Goal: Contribute content: Contribute content

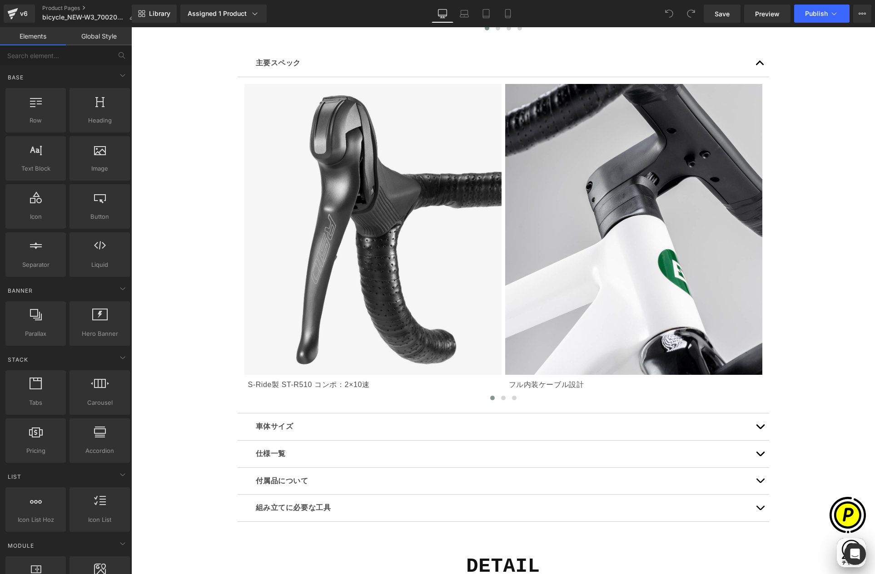
scroll to position [0, 177]
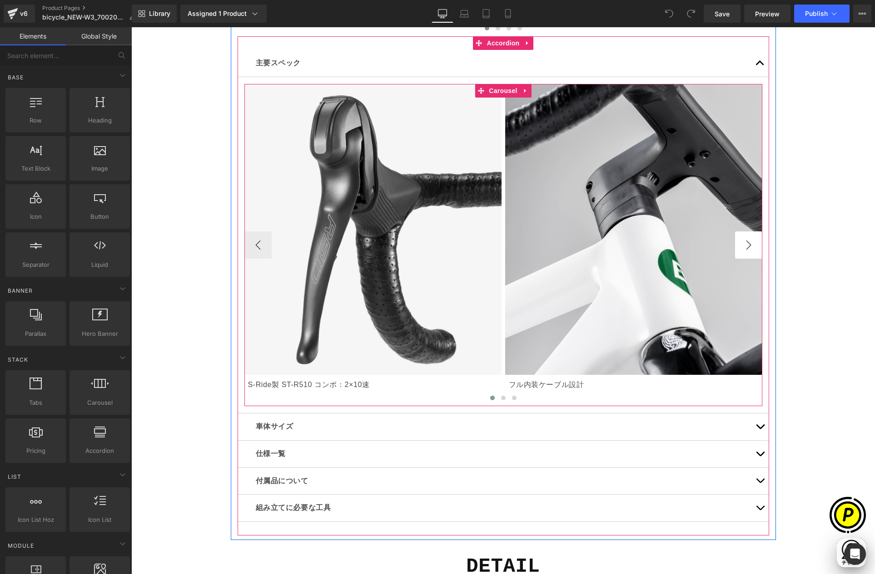
click at [738, 244] on button "›" at bounding box center [748, 245] width 27 height 27
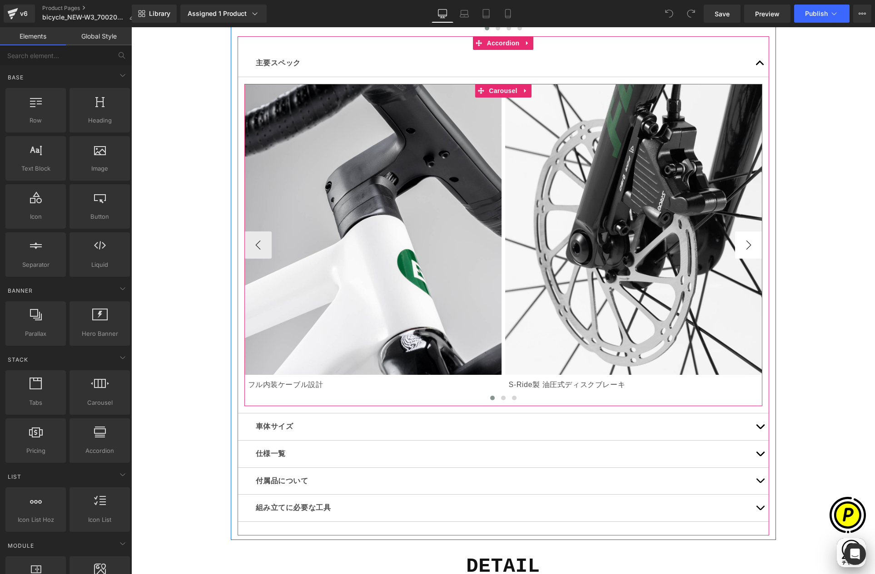
scroll to position [0, 354]
click at [743, 242] on button "›" at bounding box center [748, 245] width 27 height 27
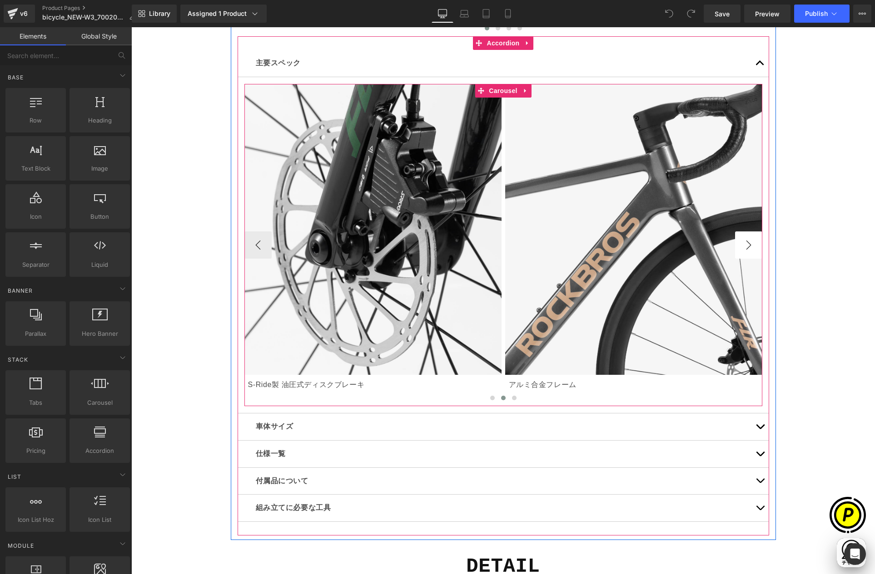
click at [746, 245] on button "›" at bounding box center [748, 245] width 27 height 27
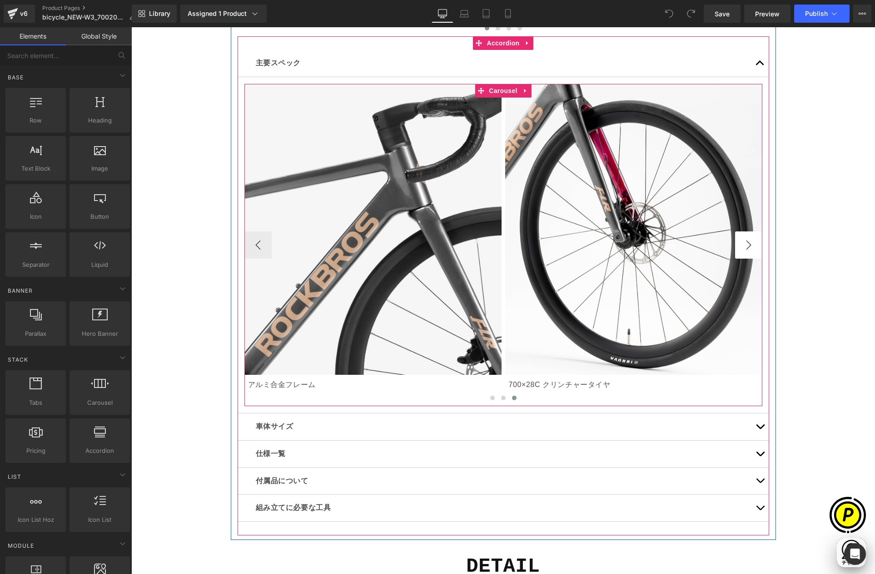
click at [747, 247] on button "›" at bounding box center [748, 245] width 27 height 27
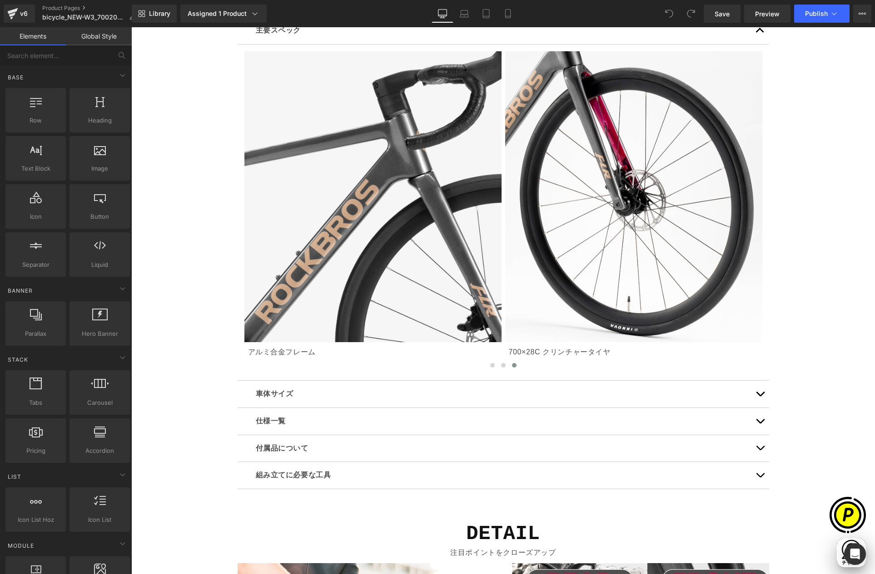
click at [756, 419] on button "button" at bounding box center [760, 421] width 18 height 27
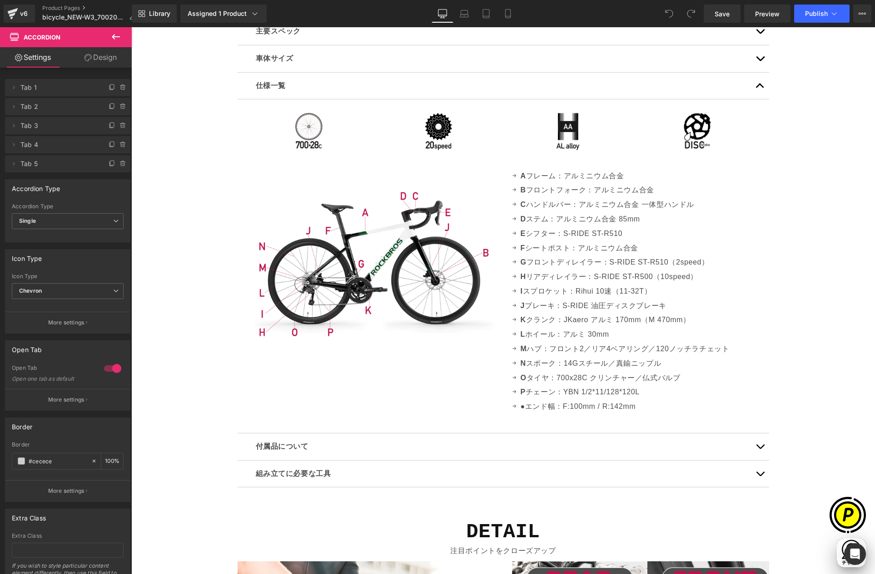
scroll to position [0, 0]
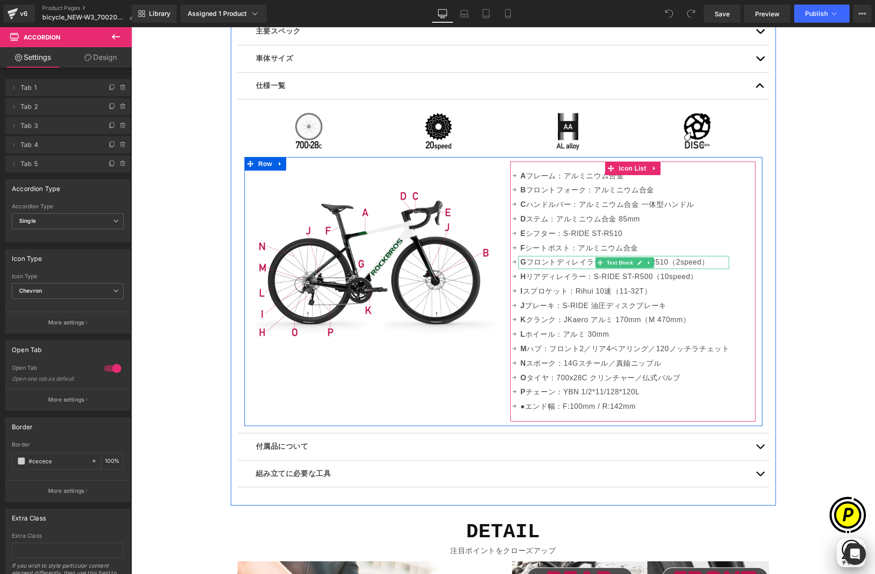
click at [576, 262] on p "G フロントディレイラー：S-RIDE ST-R510（2speed）" at bounding box center [624, 262] width 209 height 13
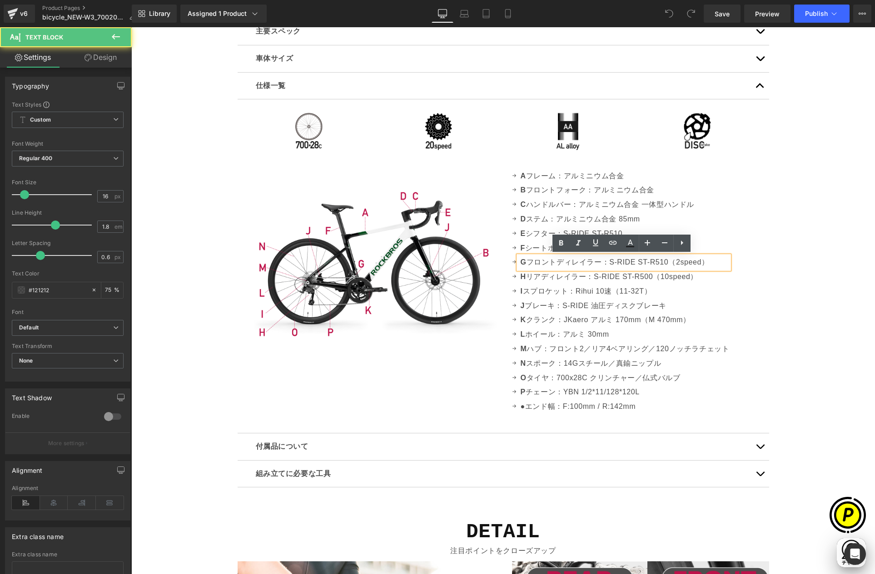
scroll to position [0, 177]
drag, startPoint x: 607, startPoint y: 262, endPoint x: 665, endPoint y: 261, distance: 57.7
click at [665, 261] on p "G フロントディレイラー：S-RIDE ST-R510（2speed）" at bounding box center [624, 262] width 209 height 13
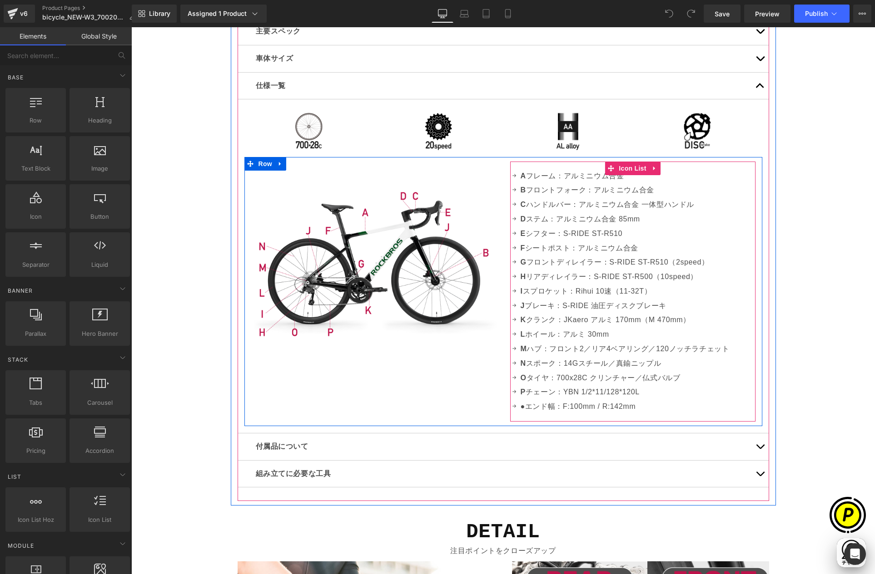
scroll to position [0, 177]
click at [538, 234] on p "E シフター：S-RIDE ST-R510" at bounding box center [624, 234] width 209 height 13
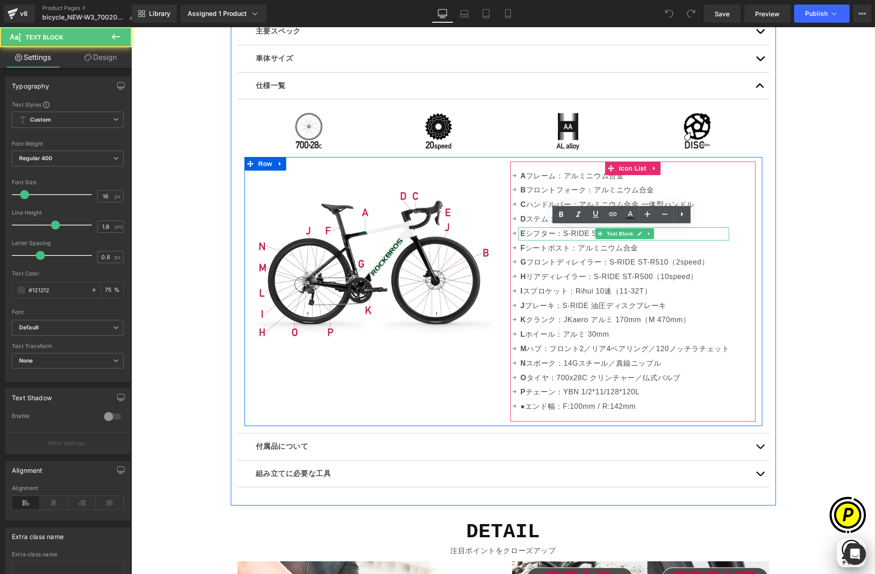
scroll to position [0, 354]
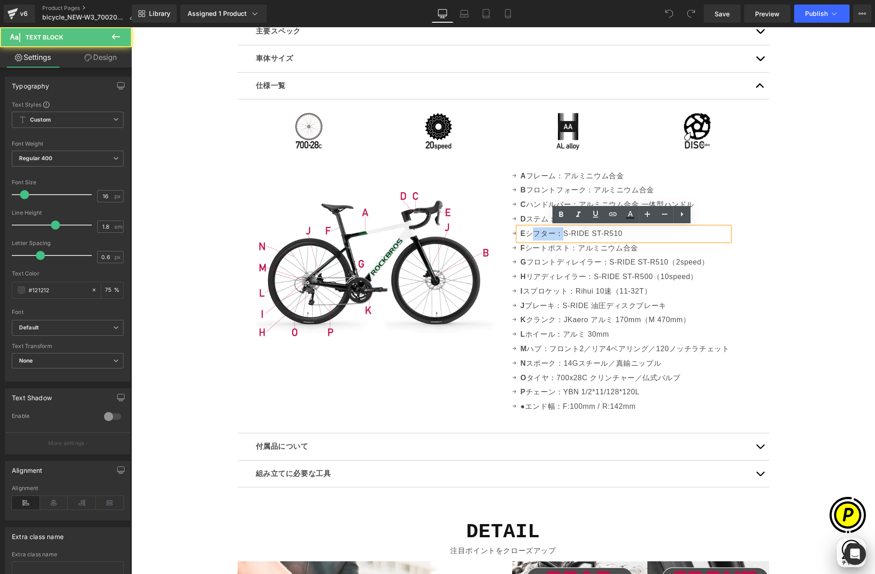
drag, startPoint x: 526, startPoint y: 233, endPoint x: 552, endPoint y: 233, distance: 25.9
click at [552, 233] on p "E シフター：S-RIDE ST-R510" at bounding box center [624, 234] width 209 height 13
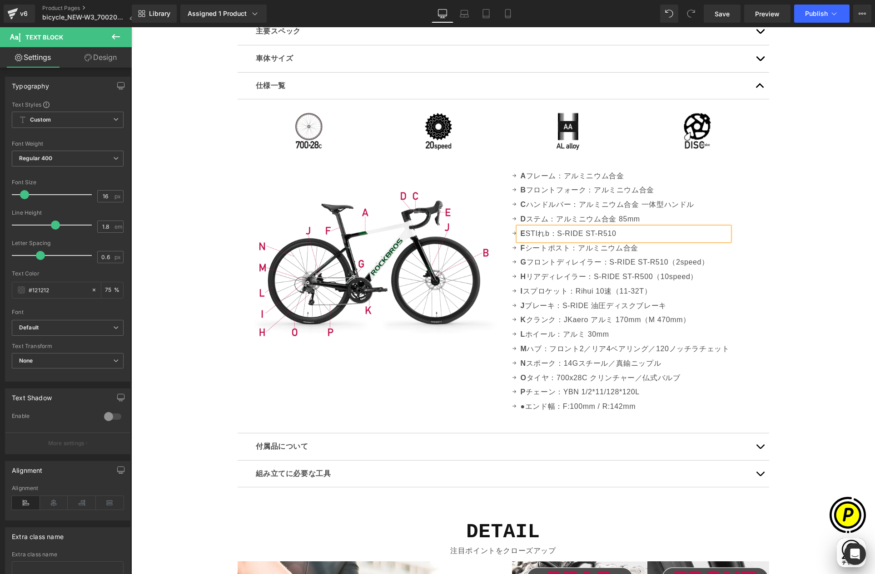
scroll to position [0, 531]
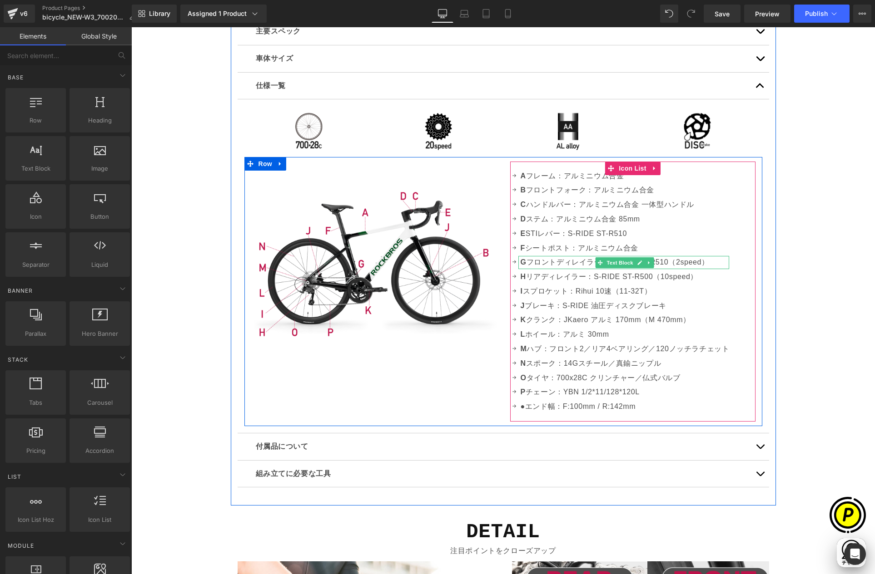
click at [577, 260] on p "G フロントディレイラー：S-RIDE ST-R510（2speed）" at bounding box center [624, 262] width 209 height 13
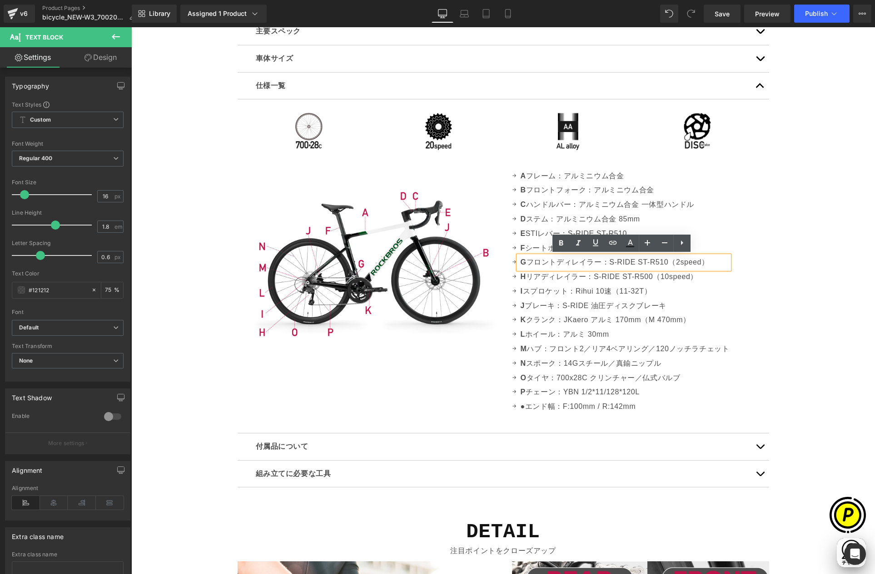
scroll to position [0, 354]
drag, startPoint x: 636, startPoint y: 261, endPoint x: 666, endPoint y: 261, distance: 30.0
click at [666, 261] on p "G フロントディレイラー：S-RIDE ST-R510（2speed）" at bounding box center [624, 262] width 209 height 13
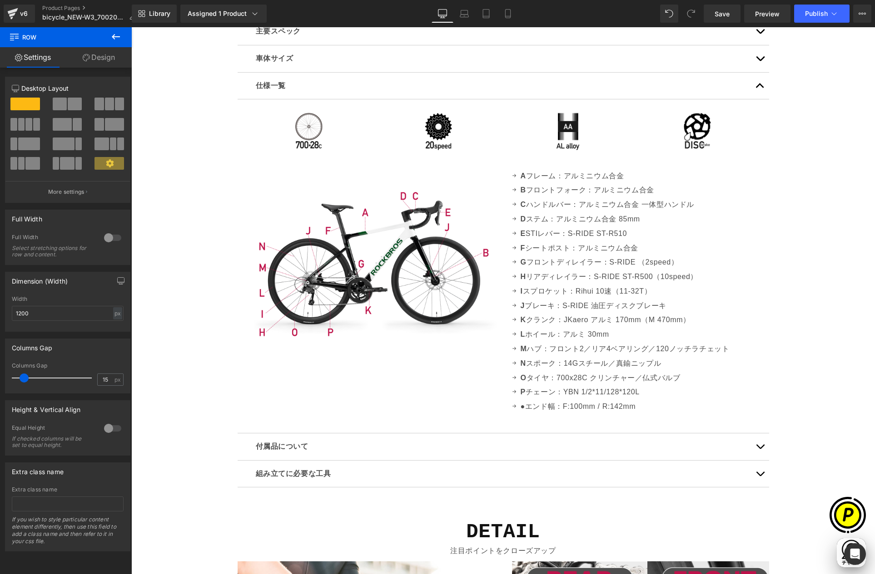
scroll to position [0, 177]
click at [617, 277] on span "Text Block" at bounding box center [620, 277] width 30 height 11
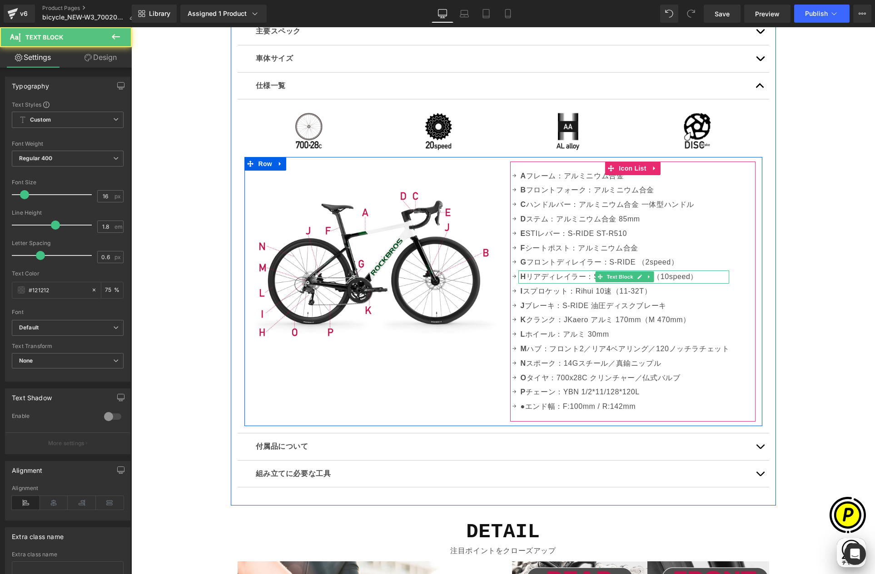
click at [581, 277] on p "H リアディレイラー：S-RIDE ST-R500（10speed）" at bounding box center [624, 277] width 209 height 13
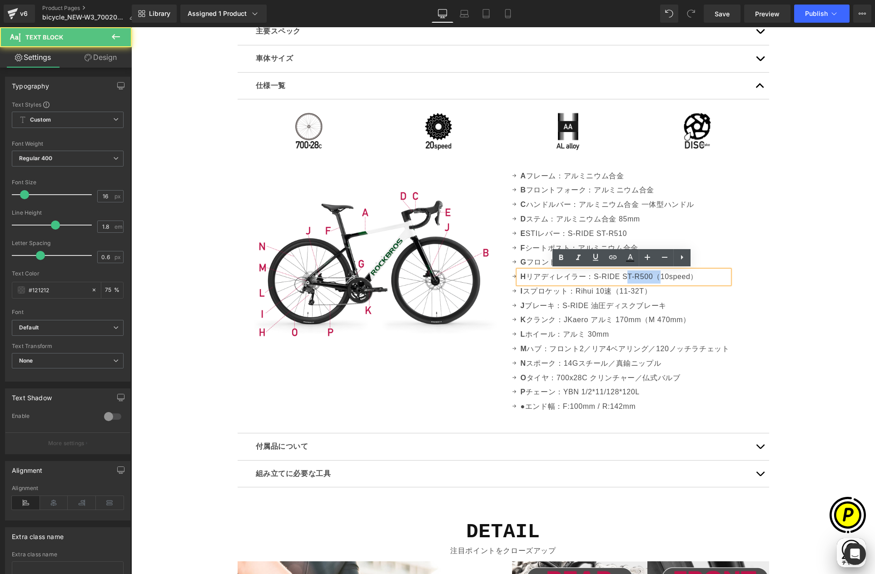
drag, startPoint x: 621, startPoint y: 277, endPoint x: 649, endPoint y: 277, distance: 27.7
click at [649, 277] on p "H リアディレイラー：S-RIDE ST-R500（10speed）" at bounding box center [624, 277] width 209 height 13
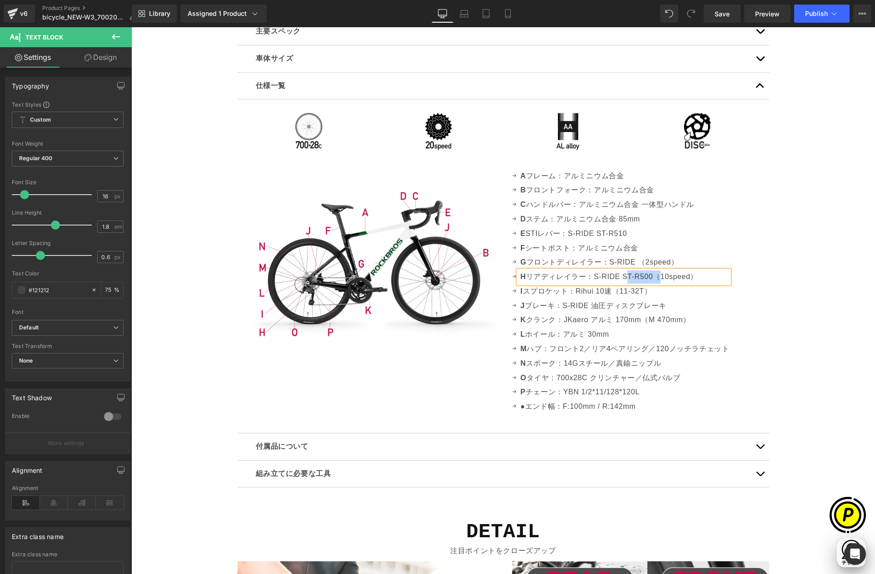
paste div
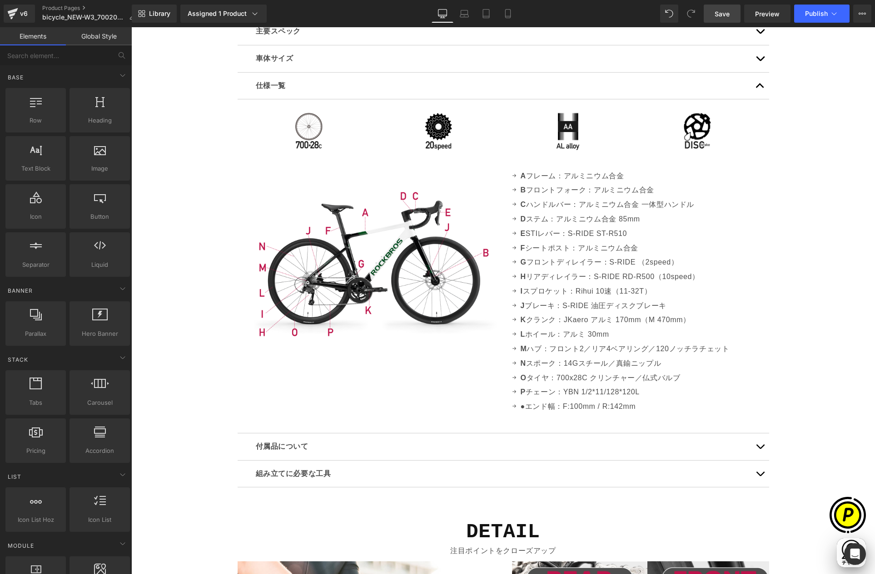
click at [719, 15] on span "Save" at bounding box center [721, 14] width 15 height 10
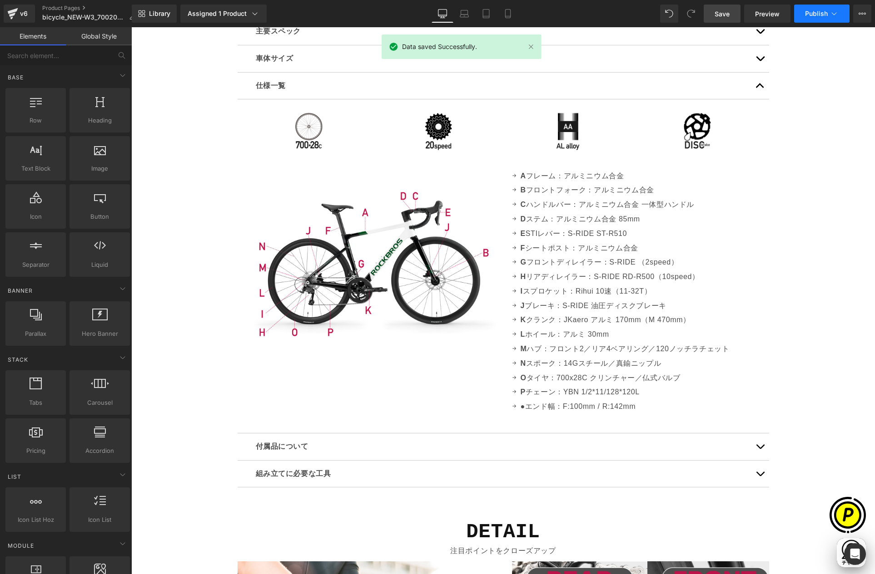
scroll to position [0, 0]
click at [824, 16] on span "Publish" at bounding box center [816, 13] width 23 height 7
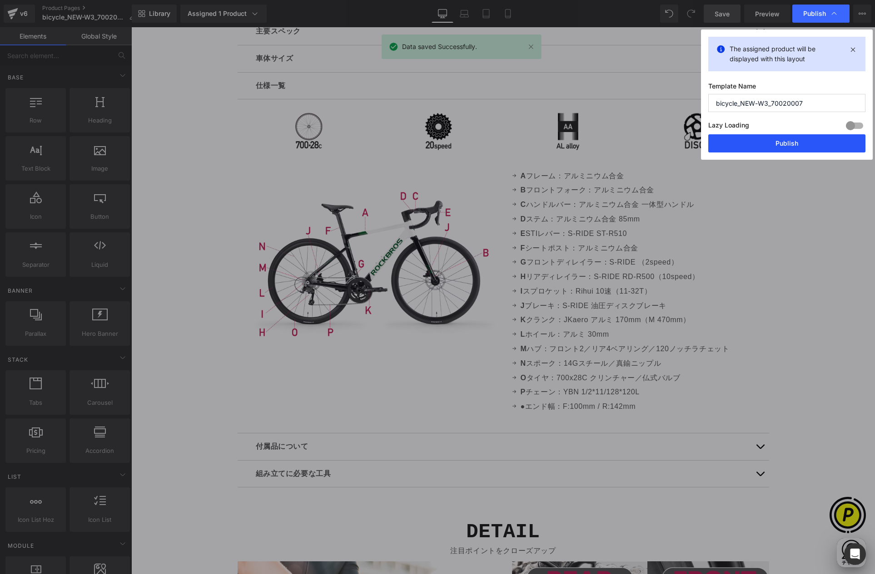
drag, startPoint x: 778, startPoint y: 141, endPoint x: 686, endPoint y: 109, distance: 97.9
click at [778, 141] on button "Publish" at bounding box center [786, 143] width 157 height 18
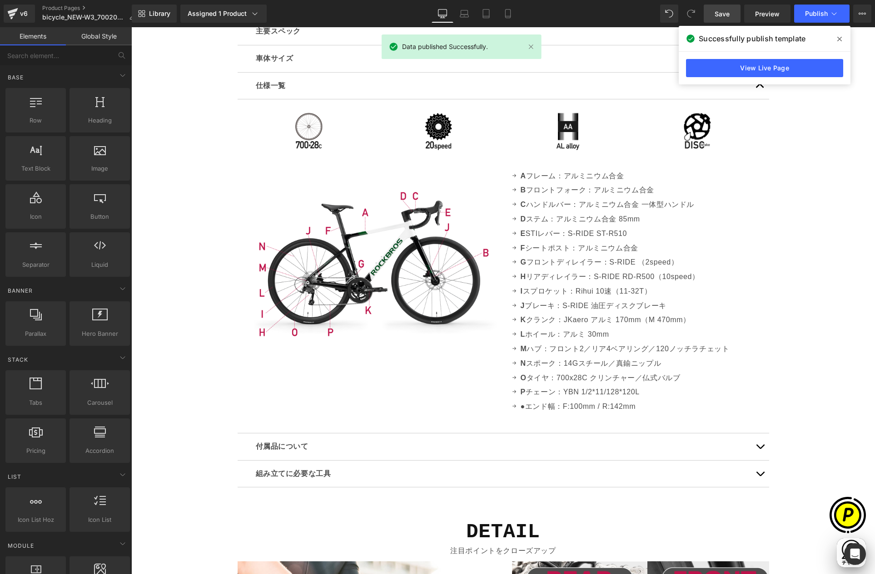
scroll to position [0, 354]
click at [840, 39] on icon at bounding box center [839, 38] width 5 height 7
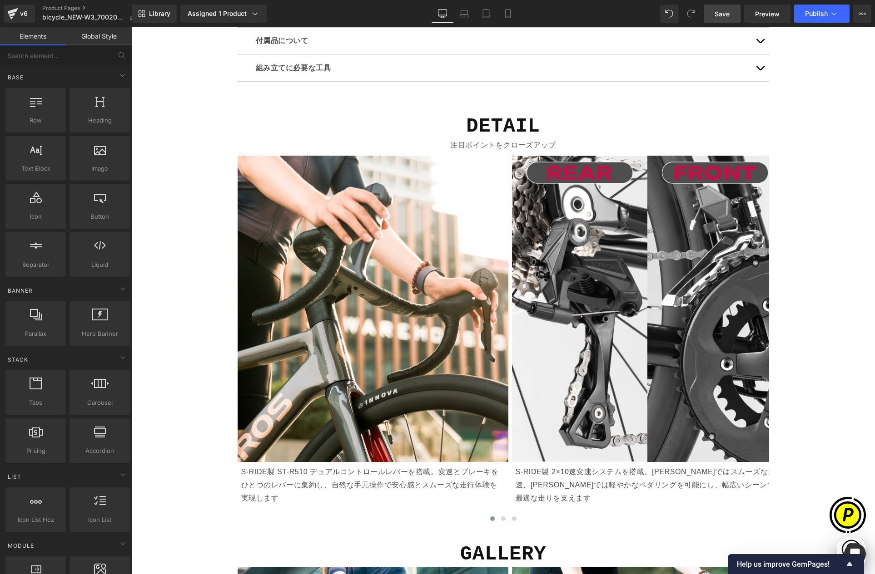
scroll to position [0, 531]
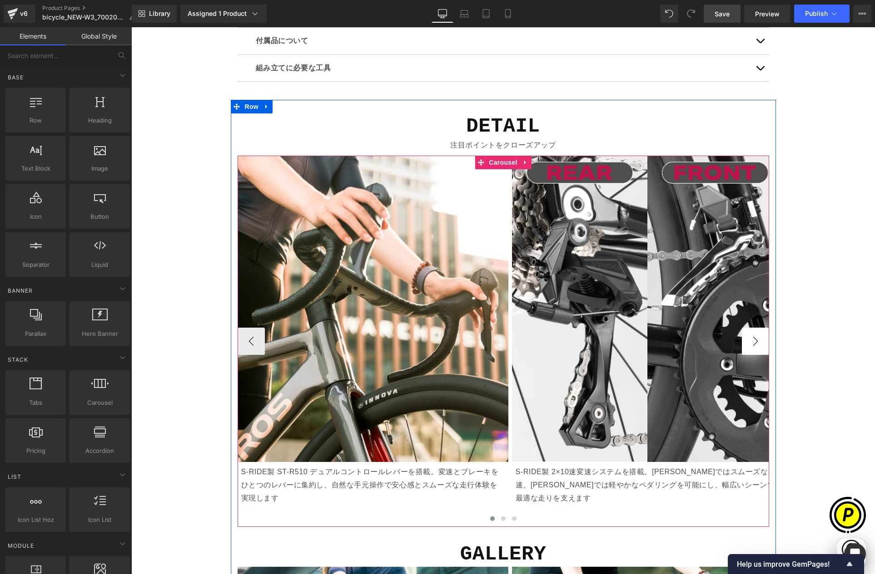
click at [747, 339] on button "›" at bounding box center [755, 341] width 27 height 27
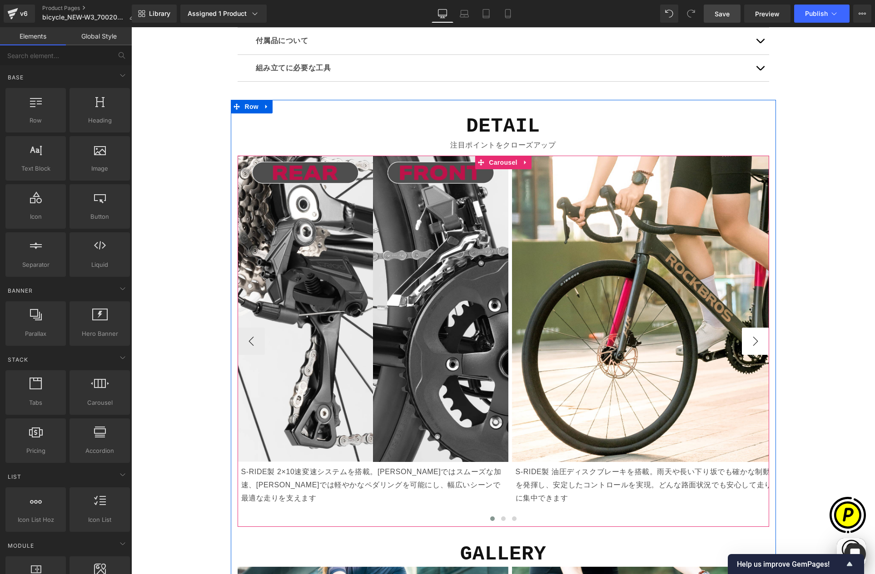
click at [756, 342] on button "›" at bounding box center [755, 341] width 27 height 27
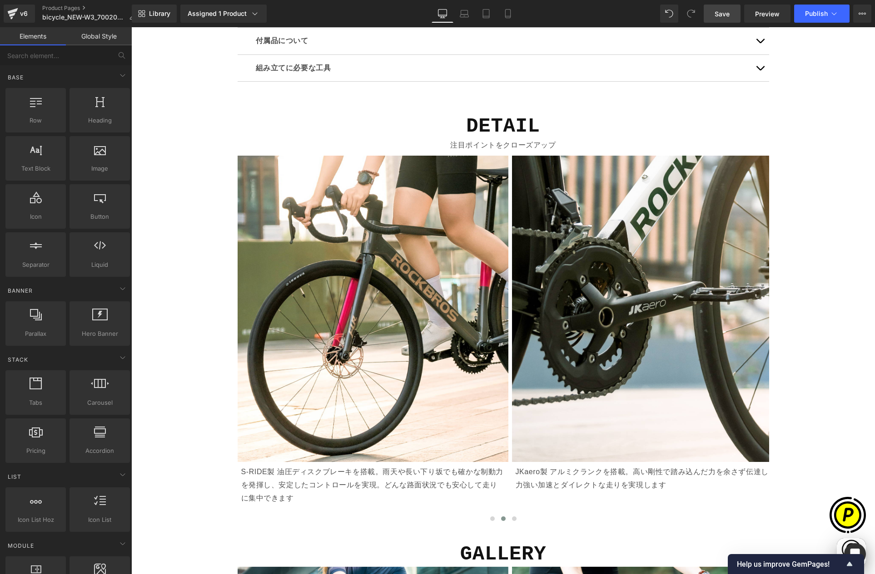
scroll to position [0, 354]
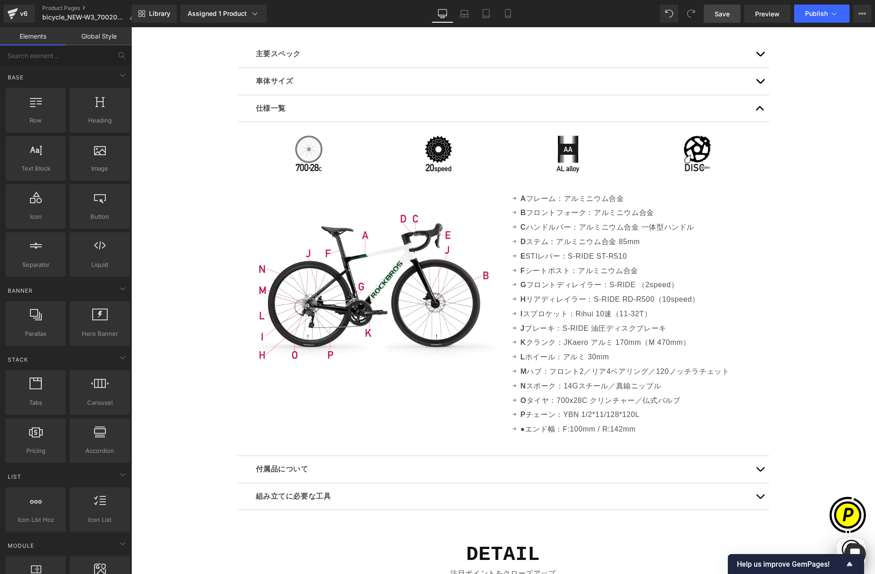
scroll to position [3409, 0]
click at [755, 109] on button "button" at bounding box center [760, 109] width 18 height 27
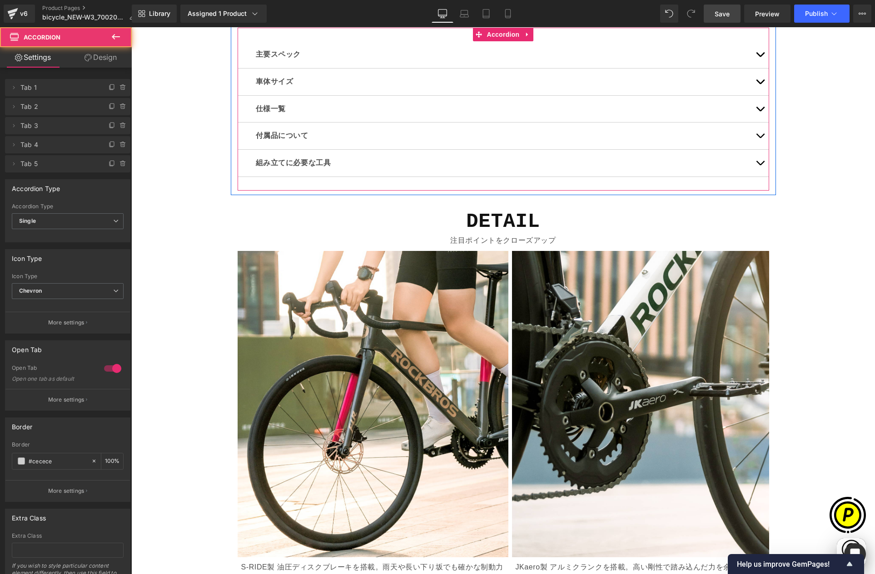
click at [760, 84] on span "button" at bounding box center [760, 84] width 0 height 0
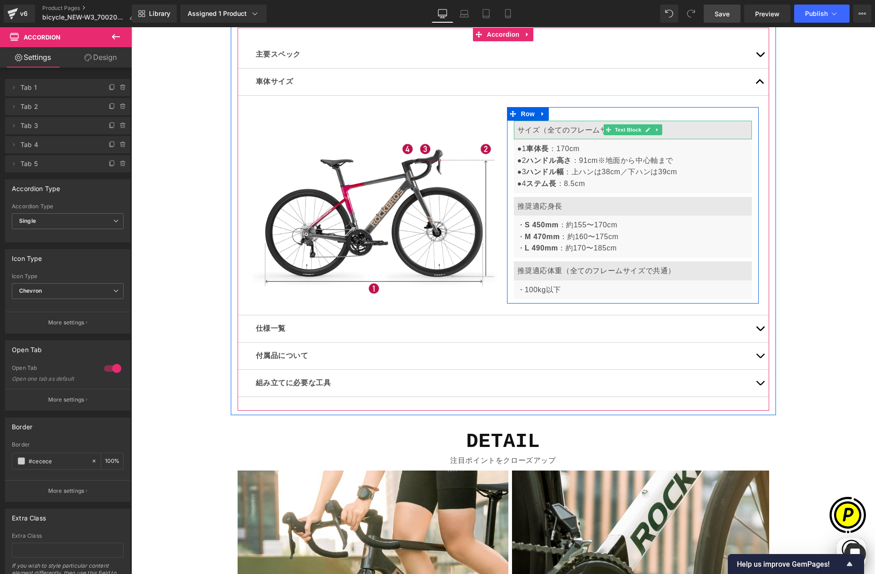
scroll to position [0, 177]
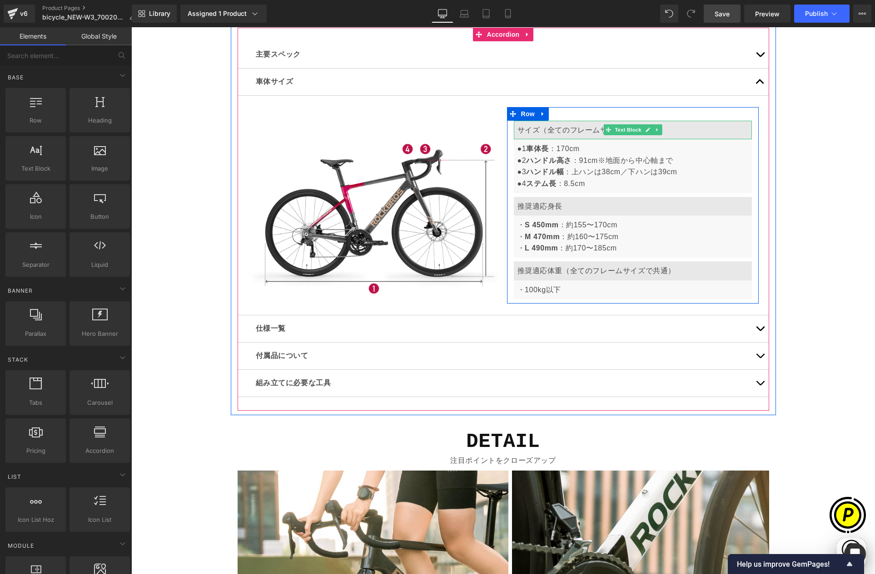
click at [554, 128] on p "サイズ（全てのフレームサイズで共通）" at bounding box center [632, 130] width 231 height 12
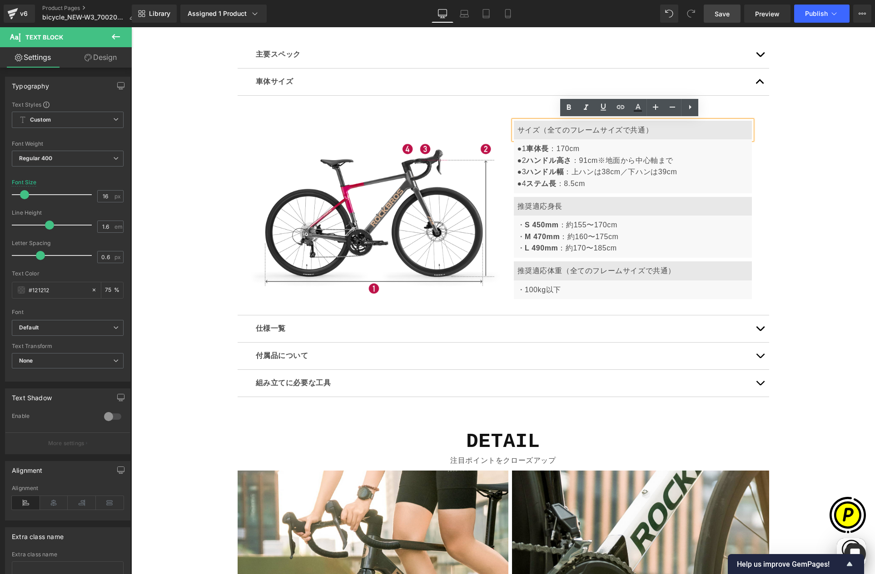
scroll to position [0, 354]
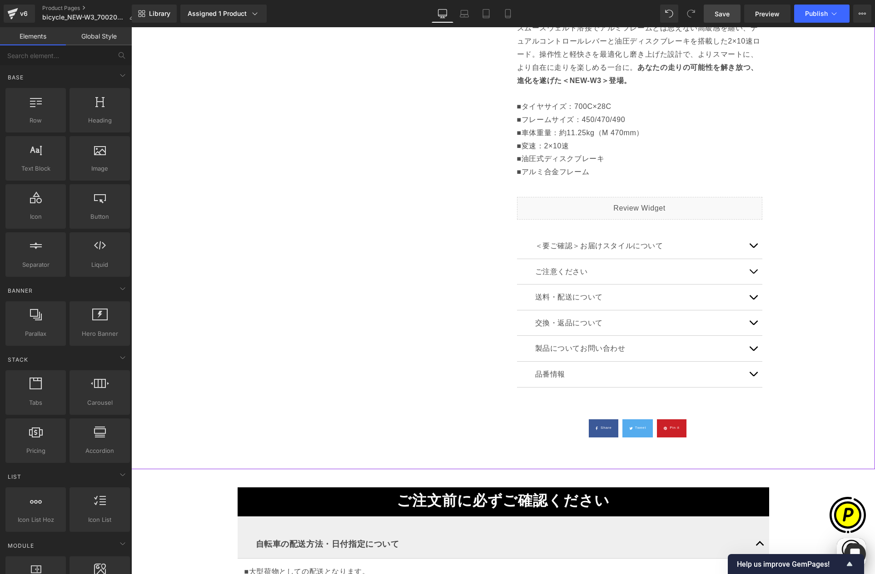
scroll to position [319, 0]
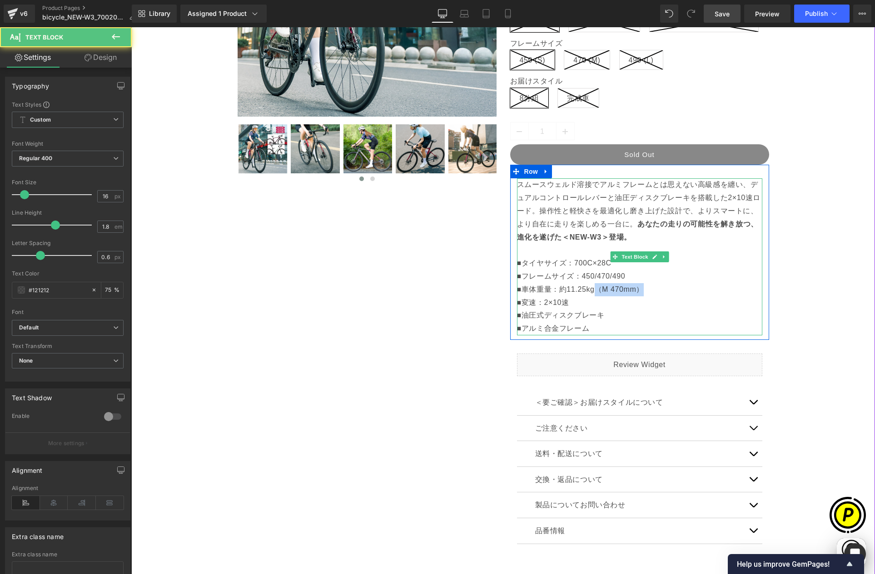
drag, startPoint x: 594, startPoint y: 288, endPoint x: 648, endPoint y: 289, distance: 53.6
click at [647, 288] on p "スムースウェルド溶接でアルミフレームとは思えない高級感を纏い、デュアルコントロールレバーと油圧ディスクブレーキを搭載した2×10速ロード。操作性と軽快さを最適…" at bounding box center [639, 237] width 245 height 118
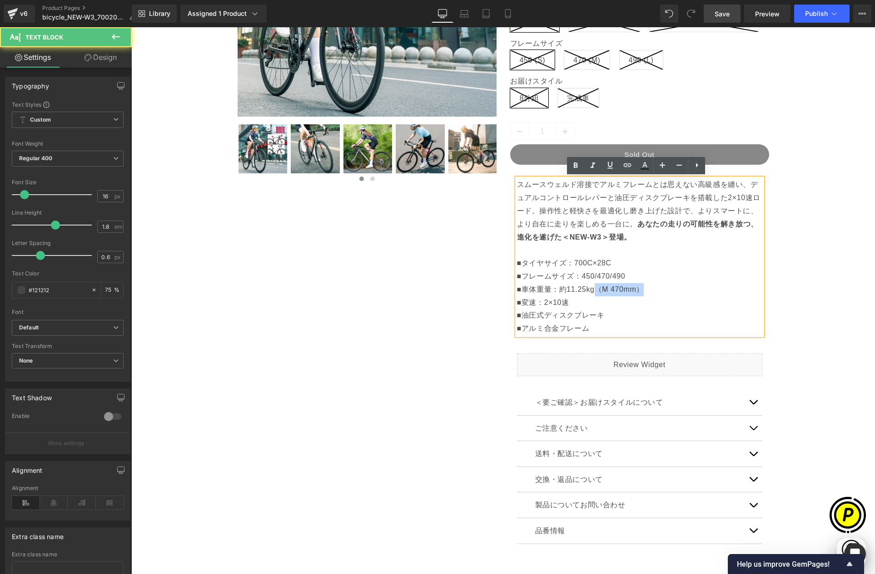
copy p "（M 470mm）"
click at [817, 322] on div "Sale Off (P) Image ‹" at bounding box center [503, 228] width 734 height 768
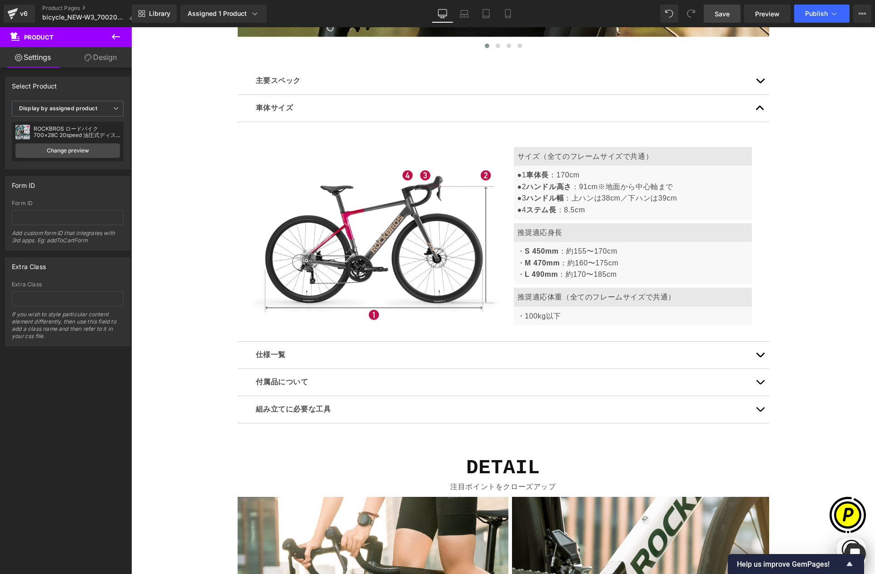
scroll to position [3374, 0]
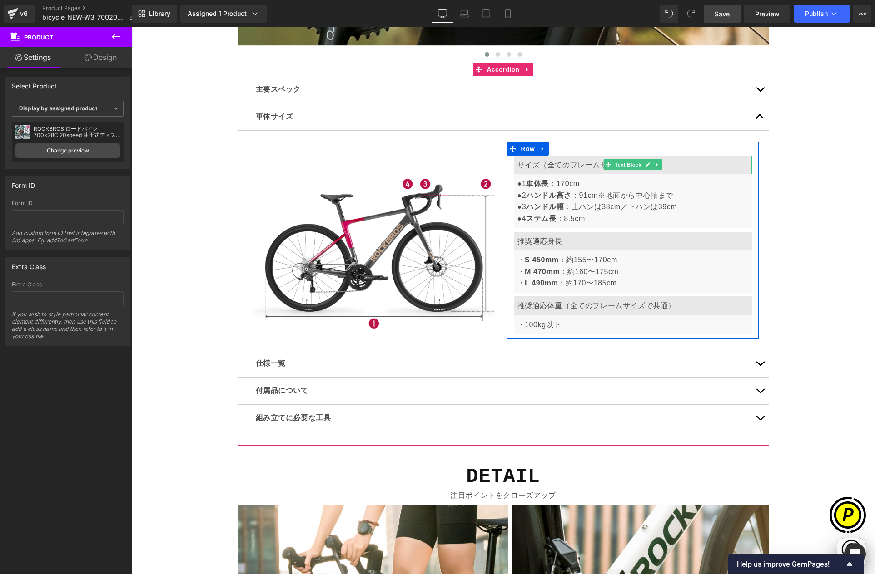
click at [548, 163] on p "サイズ（全てのフレームサイズで共通）" at bounding box center [632, 165] width 231 height 12
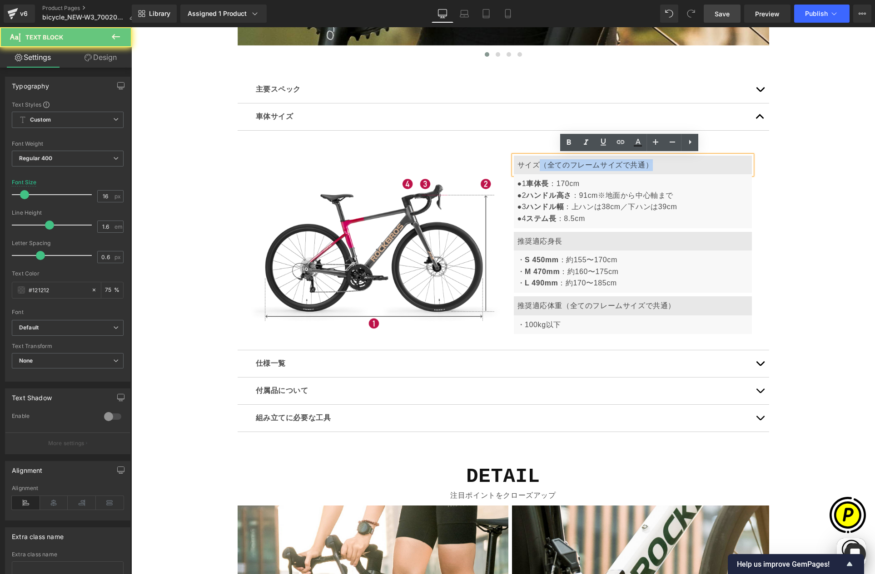
drag, startPoint x: 536, startPoint y: 162, endPoint x: 656, endPoint y: 163, distance: 119.4
click at [656, 163] on p "サイズ（全てのフレームサイズで共通）" at bounding box center [632, 165] width 231 height 12
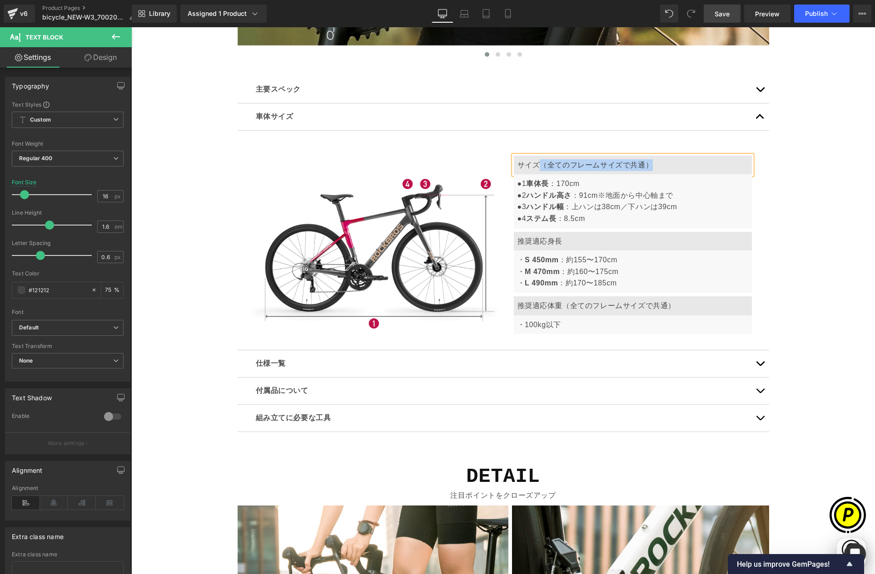
paste div
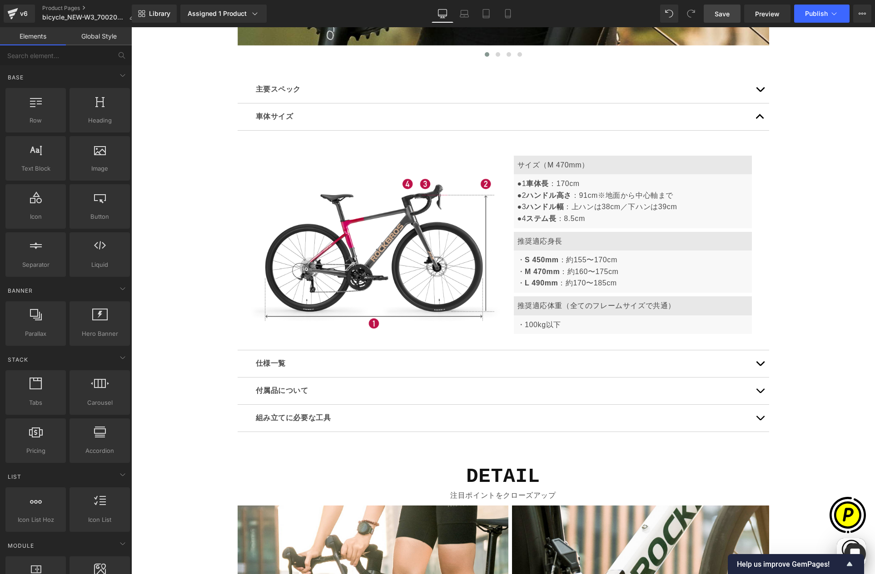
scroll to position [0, 531]
click at [722, 13] on span "Save" at bounding box center [721, 14] width 15 height 10
click at [821, 15] on span "Publish" at bounding box center [816, 13] width 23 height 7
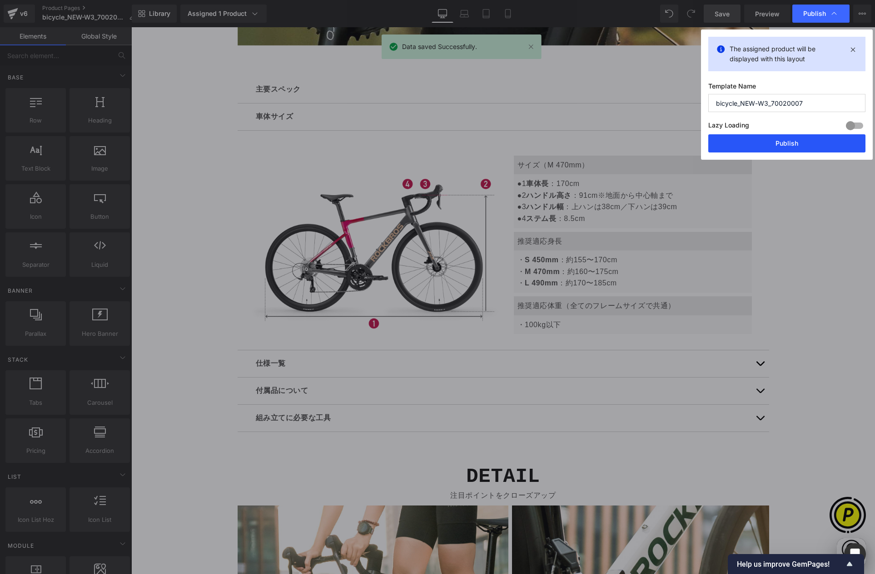
click at [772, 143] on button "Publish" at bounding box center [786, 143] width 157 height 18
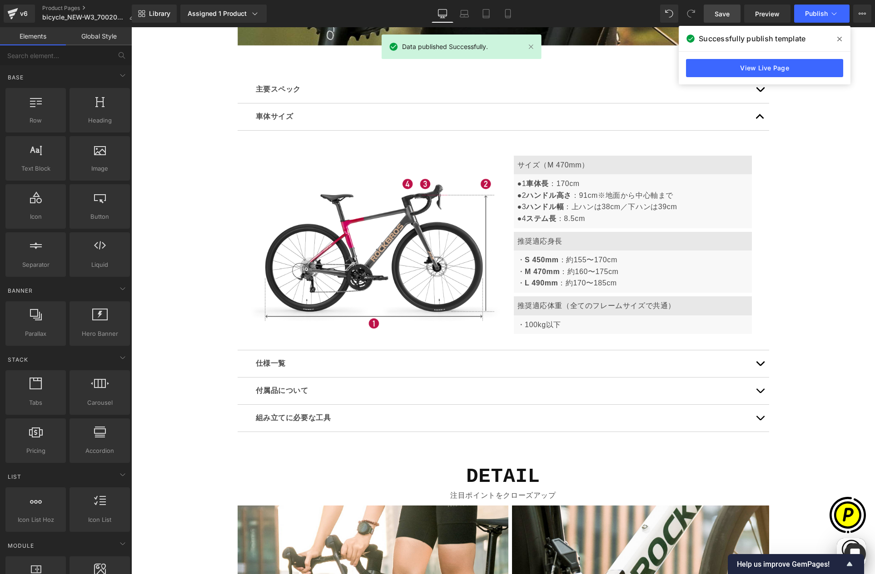
scroll to position [0, 531]
click at [839, 40] on icon at bounding box center [839, 39] width 5 height 5
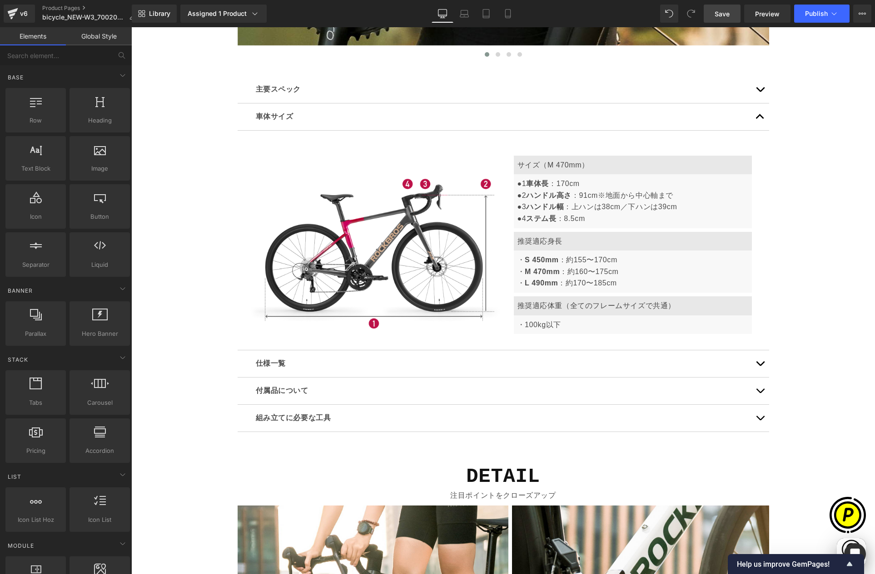
scroll to position [0, 0]
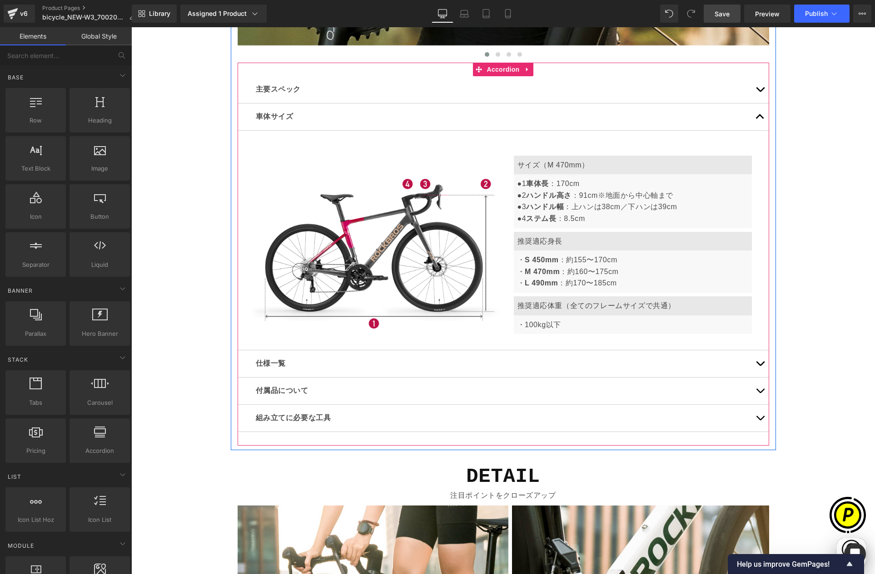
click at [757, 117] on button "button" at bounding box center [760, 117] width 18 height 27
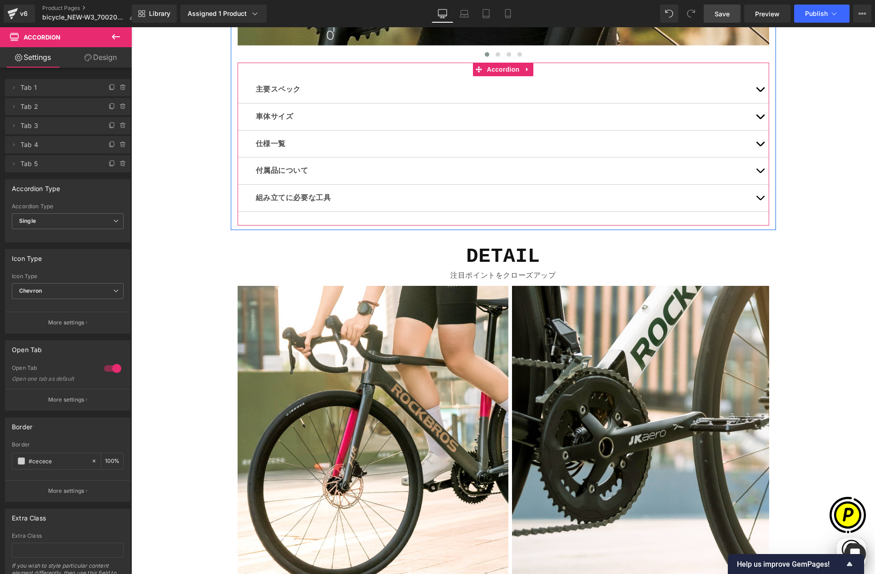
click at [757, 145] on button "button" at bounding box center [760, 144] width 18 height 27
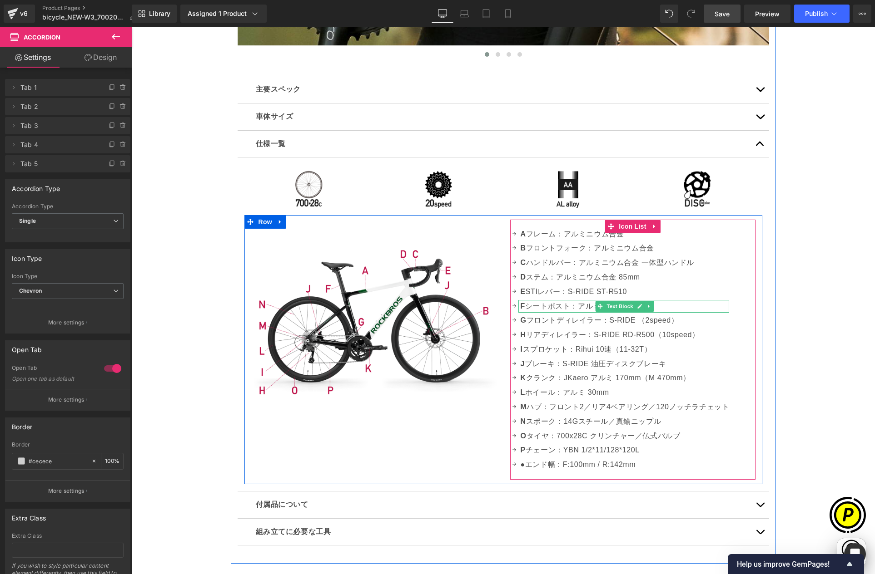
scroll to position [0, 177]
click at [672, 365] on p "J ブレーキ：S-RIDE 油圧ディスクブレーキ" at bounding box center [624, 364] width 209 height 13
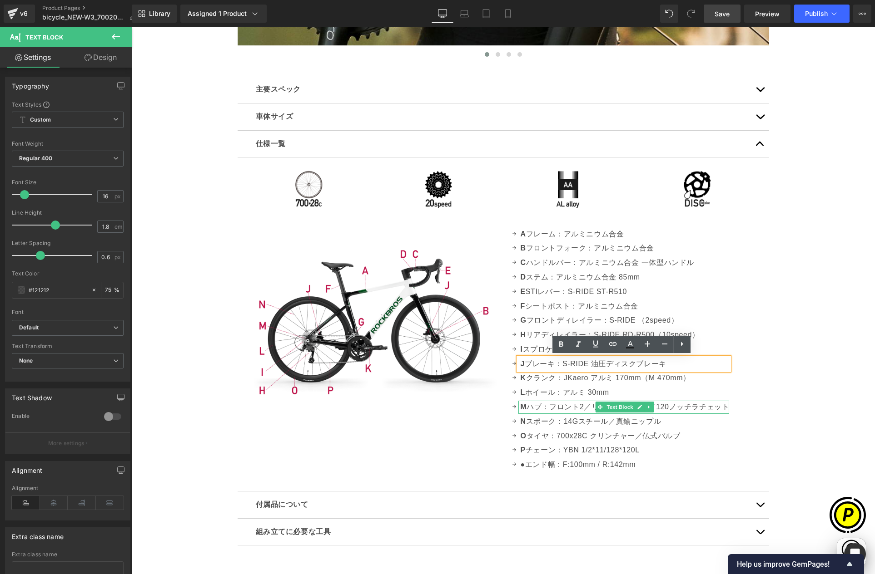
click at [650, 407] on p "M ハブ：フロント2／リア4ベアリング／120ノッチラチェット" at bounding box center [624, 407] width 209 height 13
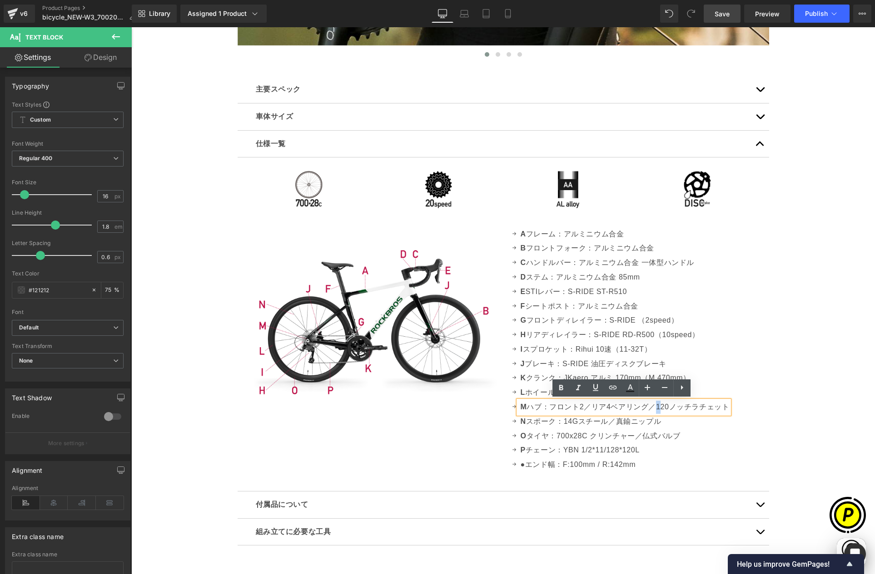
drag, startPoint x: 647, startPoint y: 407, endPoint x: 652, endPoint y: 407, distance: 5.0
click at [652, 407] on p "M ハブ：フロント2／リア4ベアリング／120ノッチラチェット" at bounding box center [624, 407] width 209 height 13
copy p "／"
click at [665, 366] on p "J ブレーキ：S-RIDE 油圧ディスクブレーキ" at bounding box center [624, 364] width 209 height 13
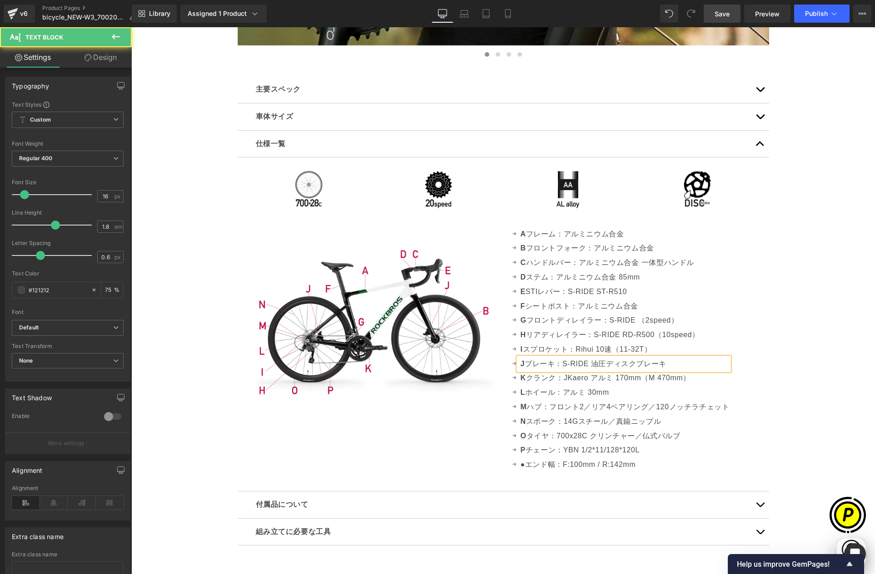
paste div
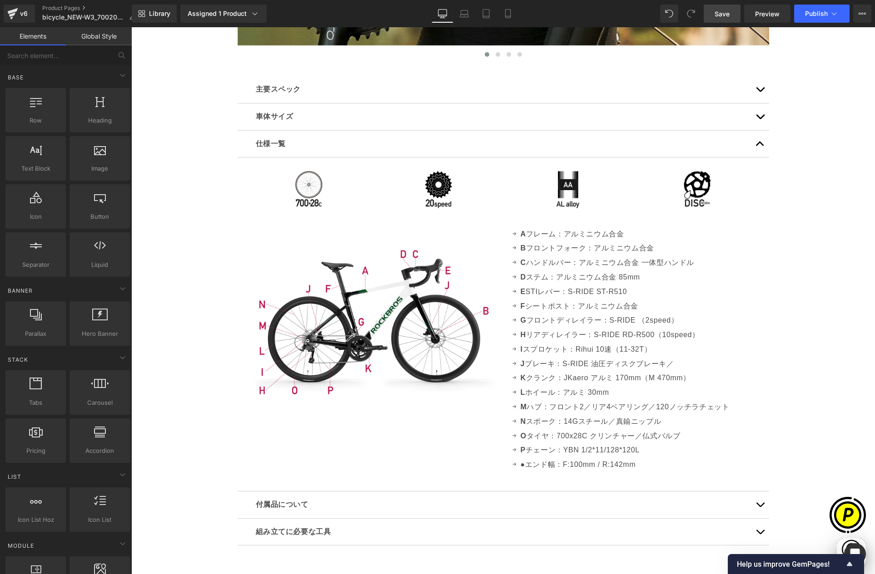
scroll to position [0, 531]
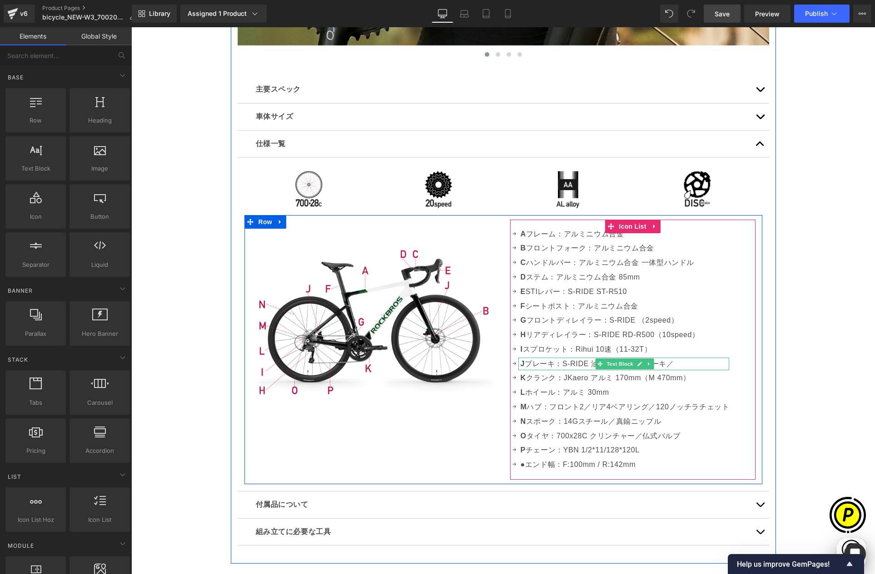
click at [680, 364] on p "J ブレーキ：S-RIDE 油圧ディスクブレーキ／" at bounding box center [624, 364] width 209 height 13
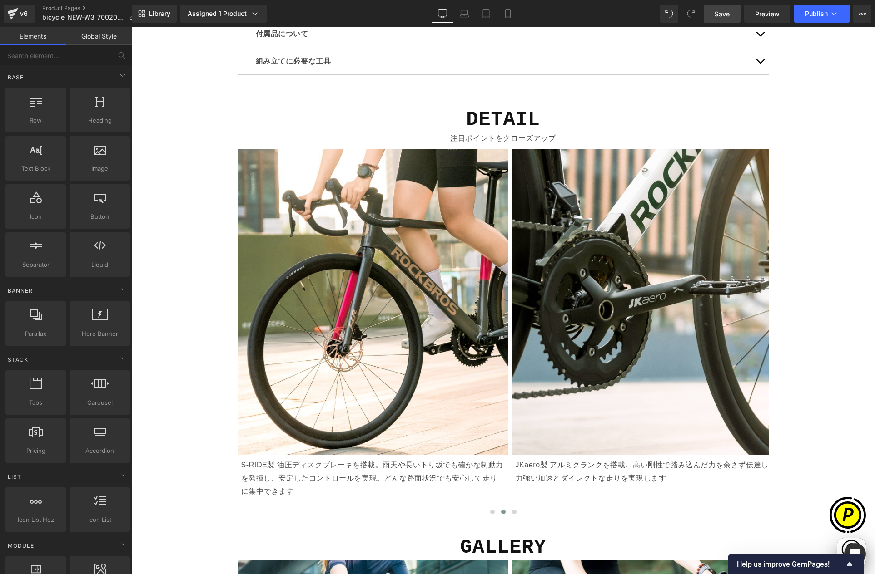
scroll to position [3861, 0]
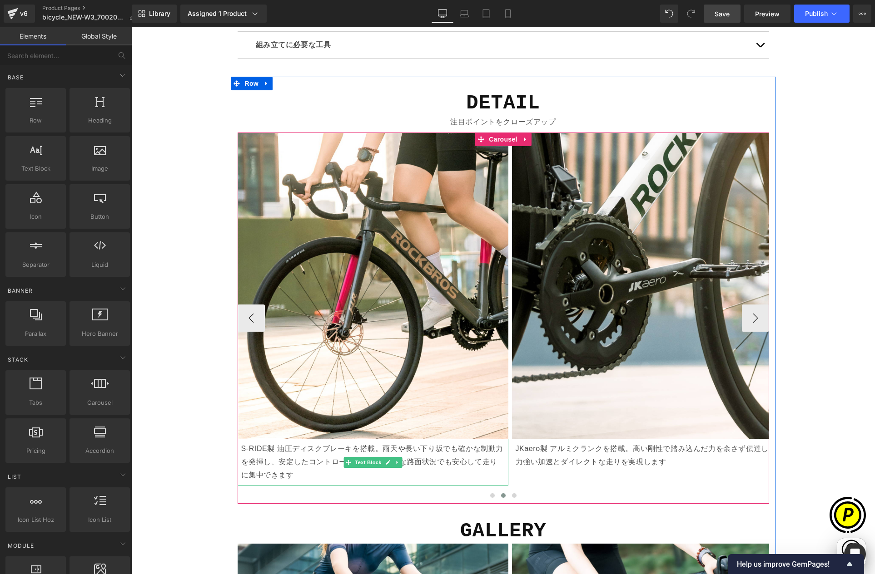
click at [274, 457] on p "S-RIDE製 油圧ディスクブレーキを搭載。雨天や長い下り坂でも確かな制動力を発揮し、安定したコントロールを実現。どんな路面状況でも安心して走りに集中できます" at bounding box center [372, 462] width 263 height 39
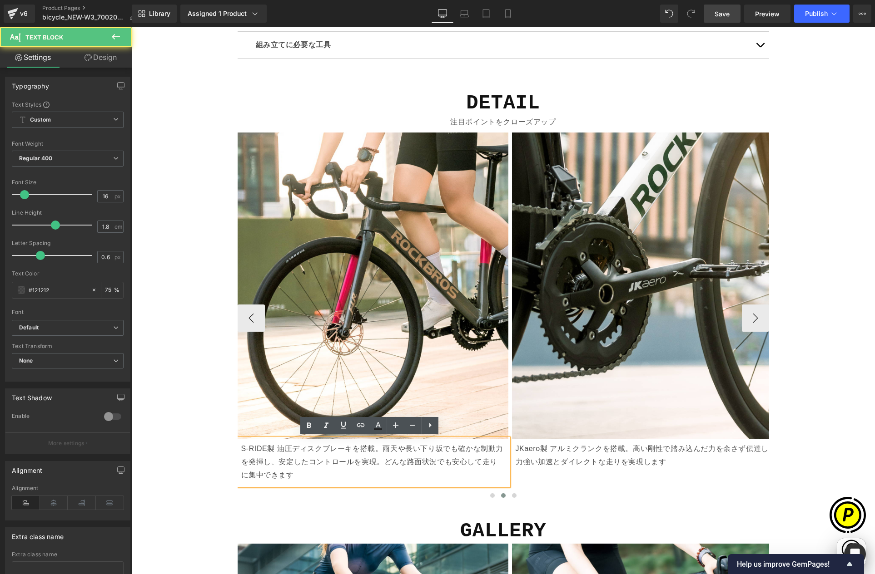
scroll to position [0, 177]
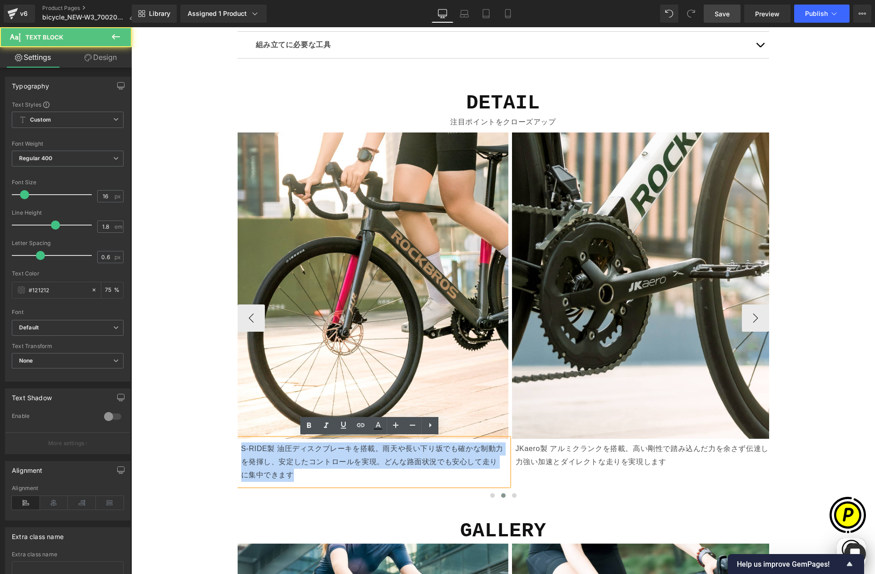
drag, startPoint x: 238, startPoint y: 448, endPoint x: 296, endPoint y: 471, distance: 62.7
click at [296, 471] on p "S-RIDE製 油圧ディスクブレーキを搭載。雨天や長い下り坂でも確かな制動力を発揮し、安定したコントロールを実現。どんな路面状況でも安心して走りに集中できます" at bounding box center [372, 462] width 263 height 39
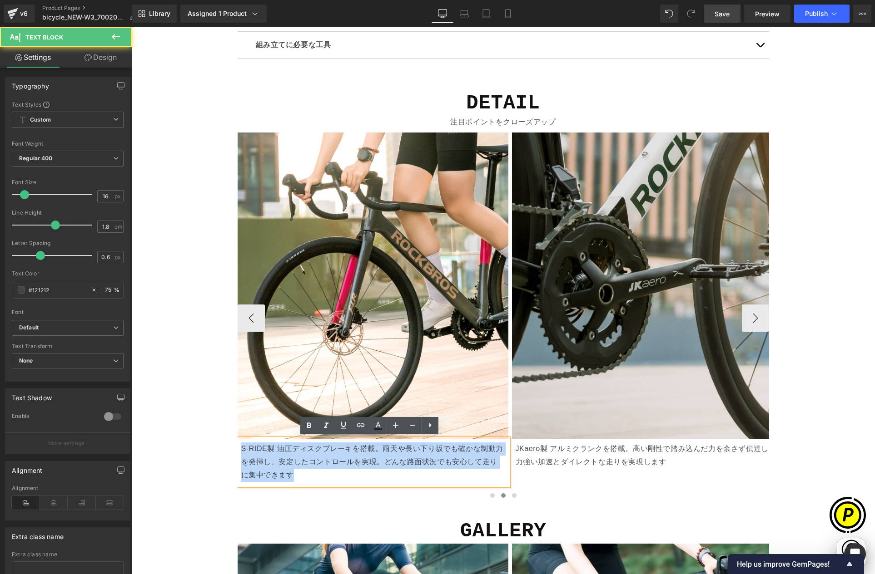
copy p "S-RIDE製 油圧ディスクブレーキを搭載。雨天や長い下り坂でも確かな制動力を発揮し、安定したコントロールを実現。どんな路面状況でも安心して走りに集中できます"
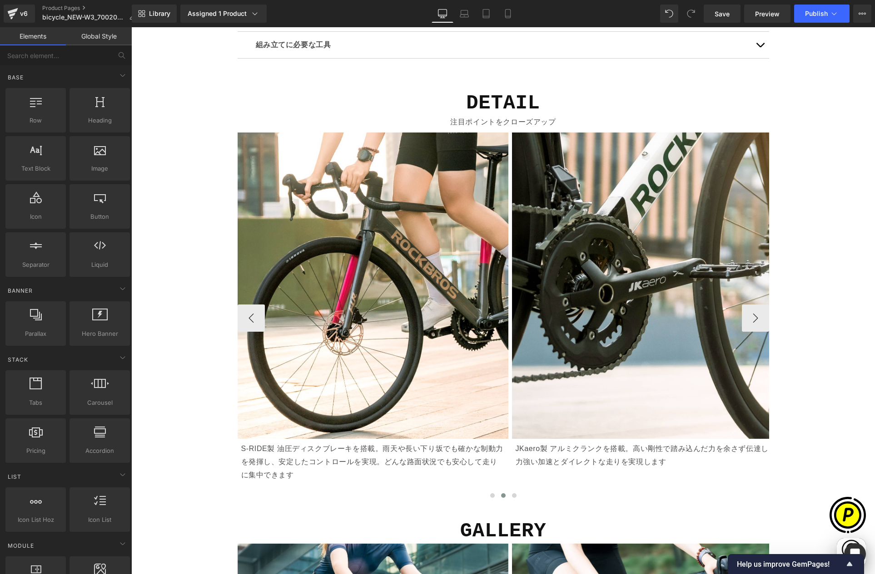
scroll to position [0, 0]
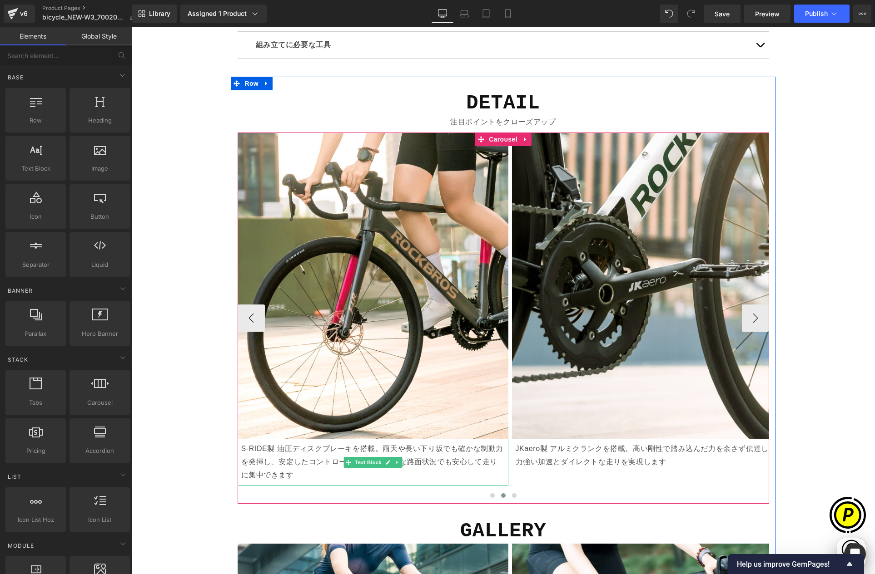
click at [323, 459] on p "S-RIDE製 油圧ディスクブレーキを搭載。雨天や長い下り坂でも確かな制動力を発揮し、安定したコントロールを実現。どんな路面状況でも安心して走りに集中できます" at bounding box center [372, 462] width 263 height 39
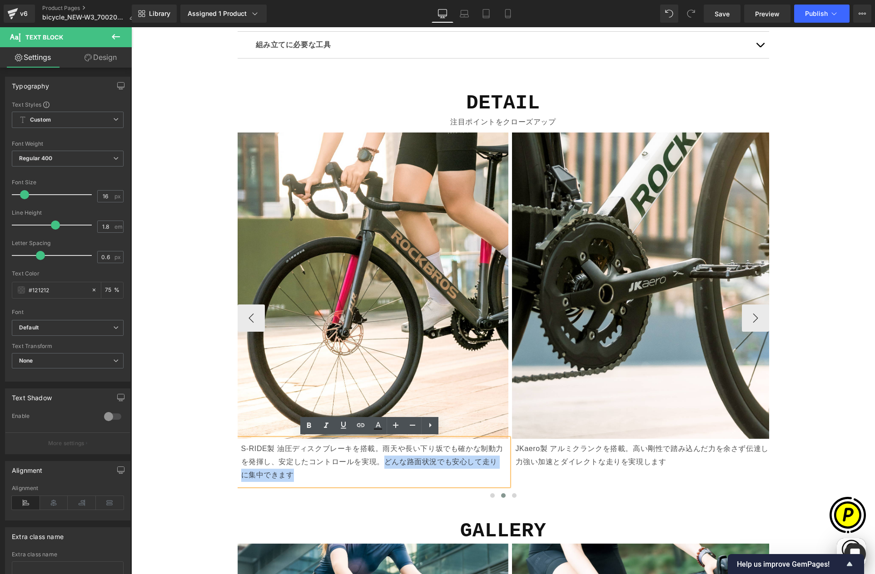
drag, startPoint x: 382, startPoint y: 460, endPoint x: 384, endPoint y: 469, distance: 8.8
click at [384, 469] on p "S-RIDE製 油圧ディスクブレーキを搭載。雨天や長い下り坂でも確かな制動力を発揮し、安定したコントロールを実現。どんな路面状況でも安心して走りに集中できます" at bounding box center [372, 462] width 263 height 39
paste div
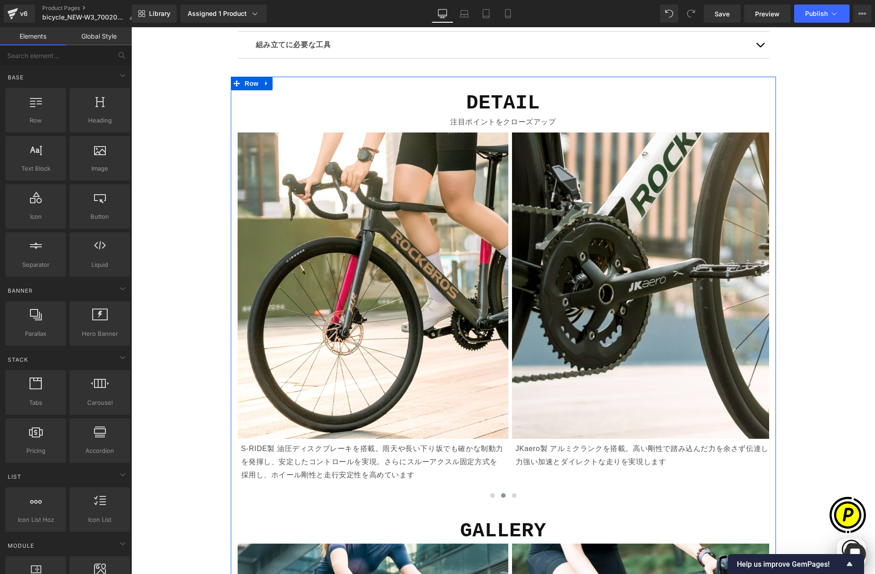
scroll to position [0, 0]
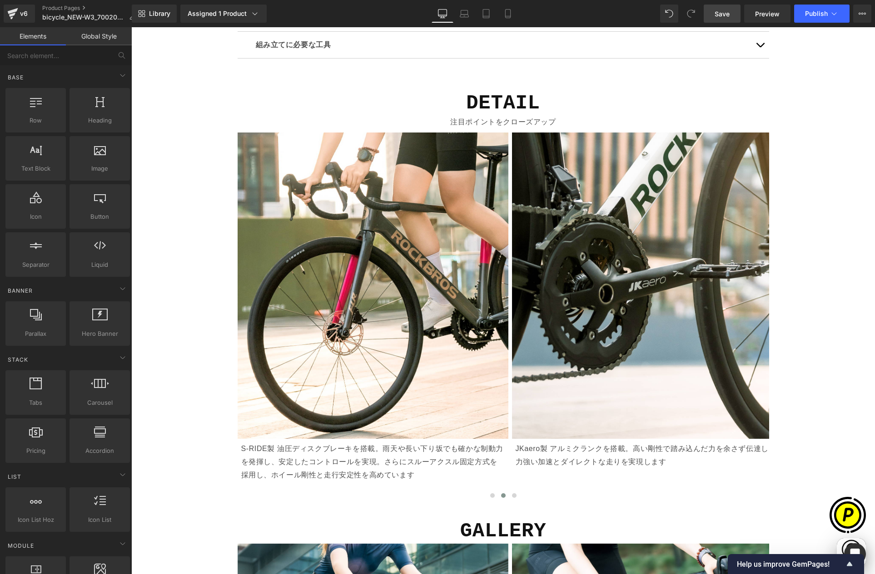
drag, startPoint x: 725, startPoint y: 16, endPoint x: 683, endPoint y: 86, distance: 81.2
click at [725, 16] on span "Save" at bounding box center [721, 14] width 15 height 10
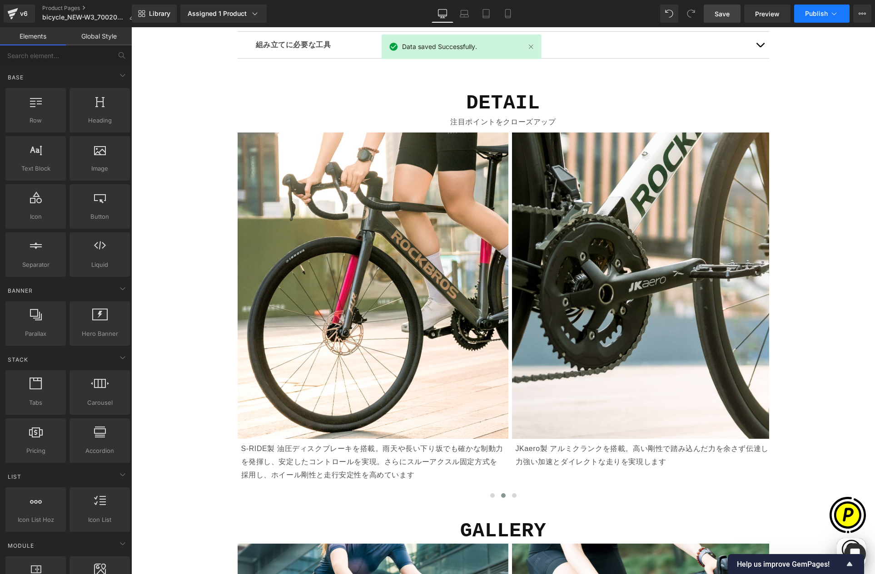
click at [817, 15] on span "Publish" at bounding box center [816, 13] width 23 height 7
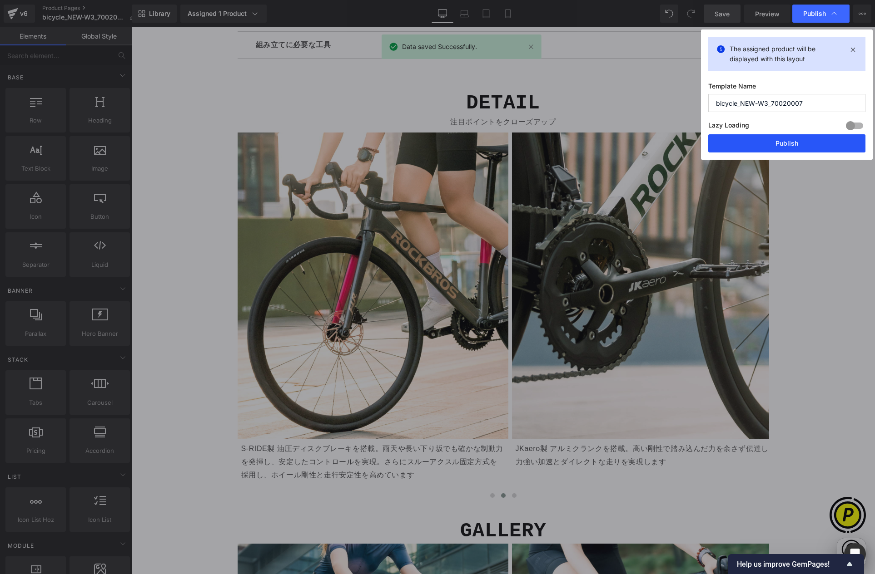
click at [782, 146] on button "Publish" at bounding box center [786, 143] width 157 height 18
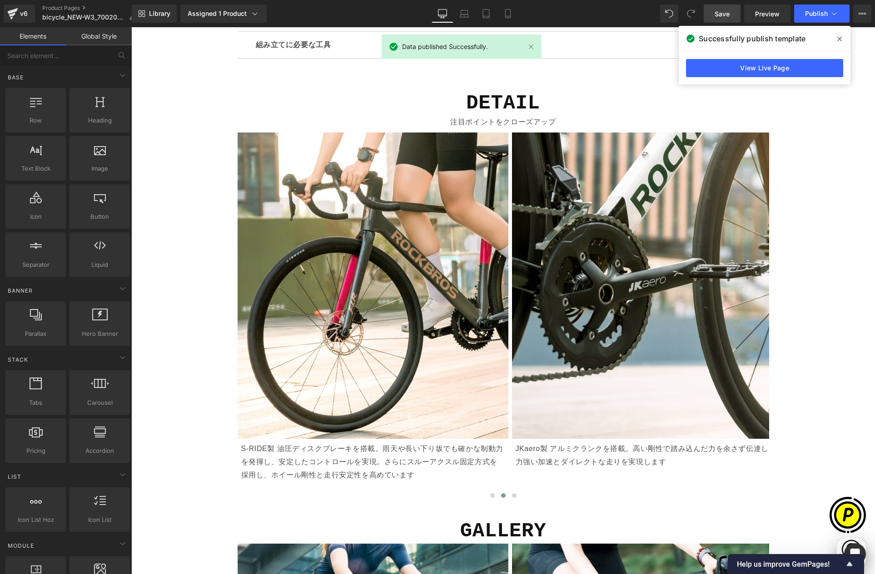
scroll to position [0, 531]
click at [837, 35] on icon at bounding box center [839, 38] width 5 height 7
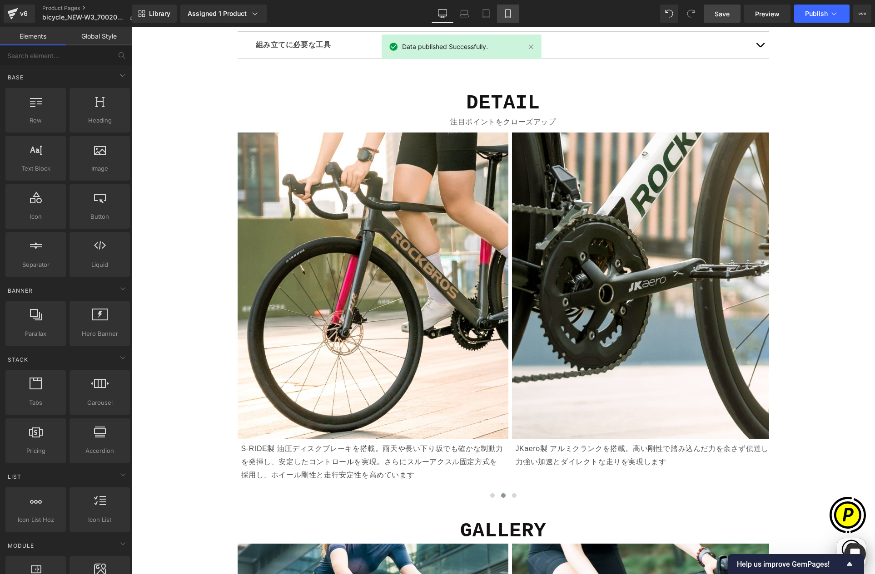
click at [505, 12] on icon at bounding box center [507, 13] width 9 height 9
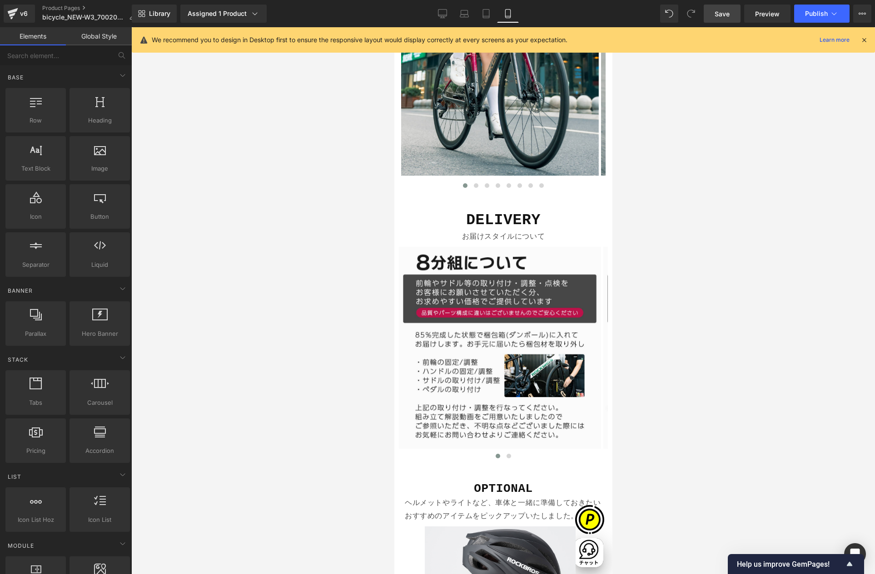
scroll to position [3475, 0]
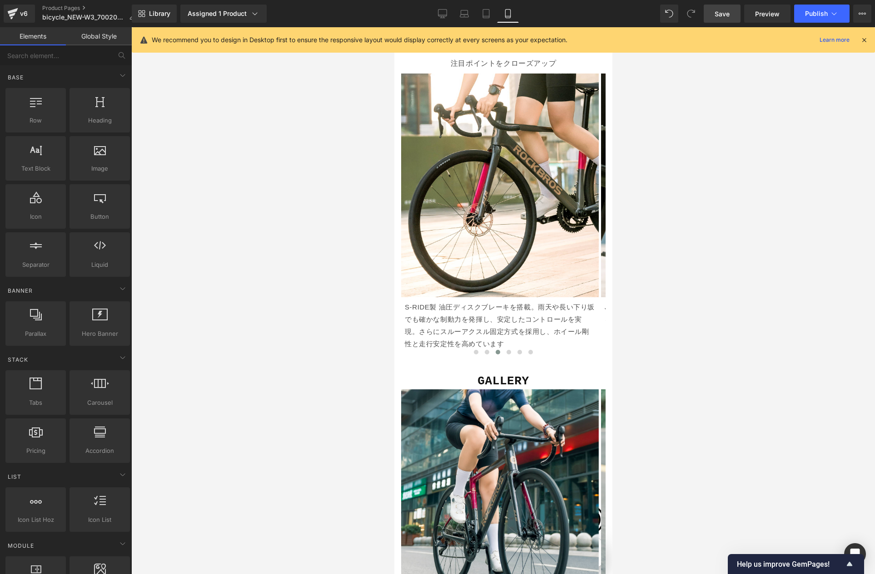
click at [863, 42] on icon at bounding box center [864, 40] width 8 height 8
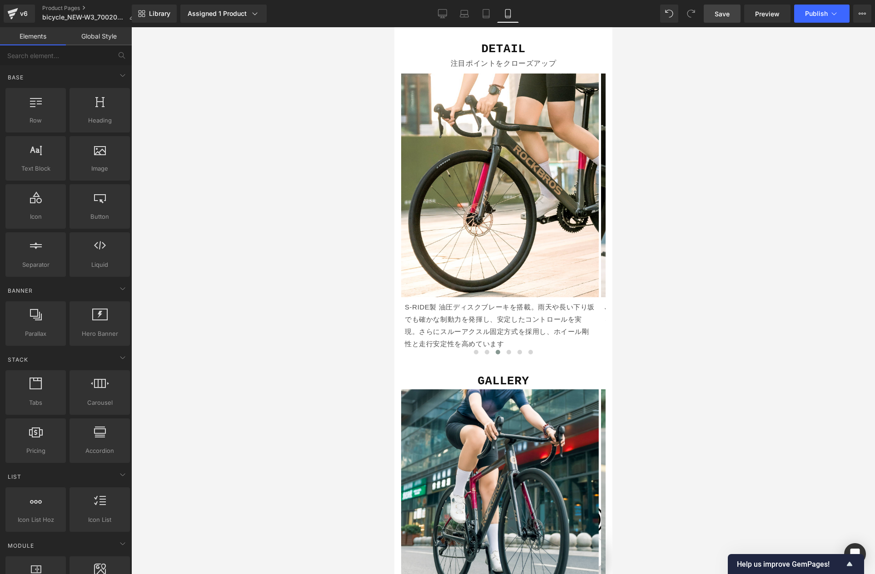
scroll to position [0, 159]
click at [448, 15] on link "Desktop" at bounding box center [442, 14] width 22 height 18
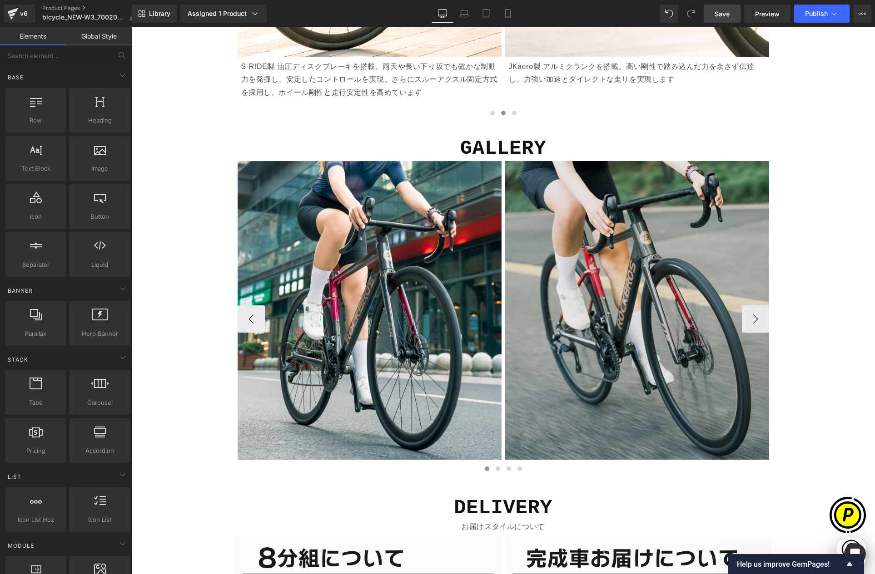
scroll to position [4388, 0]
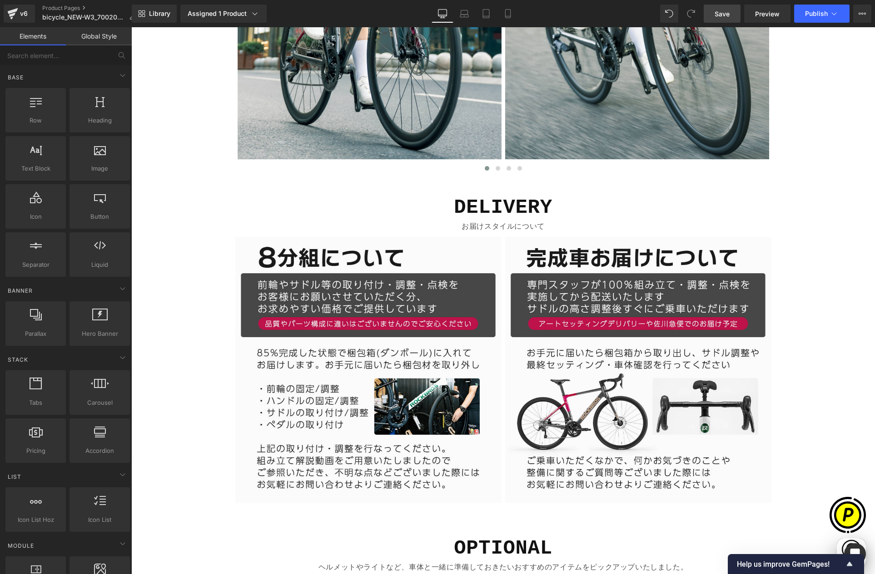
click at [722, 13] on span "Save" at bounding box center [721, 14] width 15 height 10
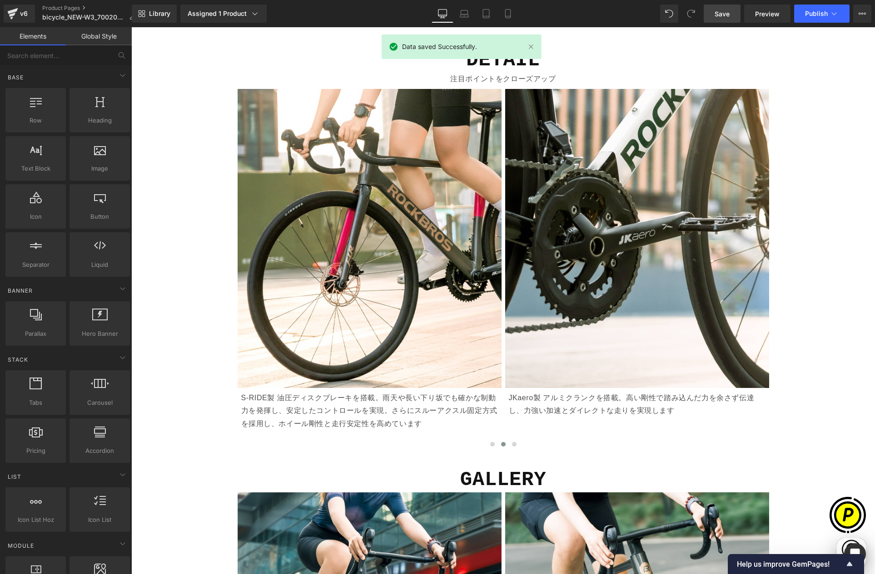
scroll to position [3736, 0]
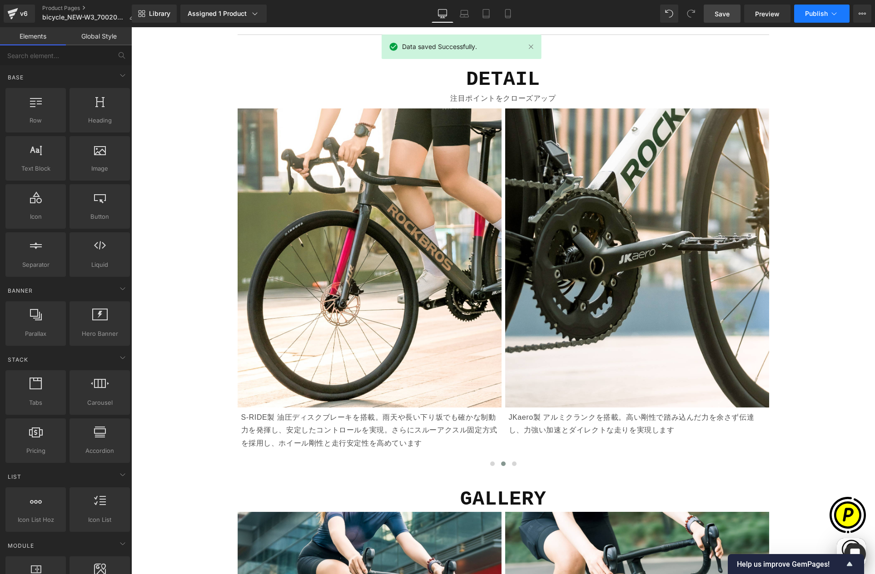
click at [818, 18] on button "Publish" at bounding box center [821, 14] width 55 height 18
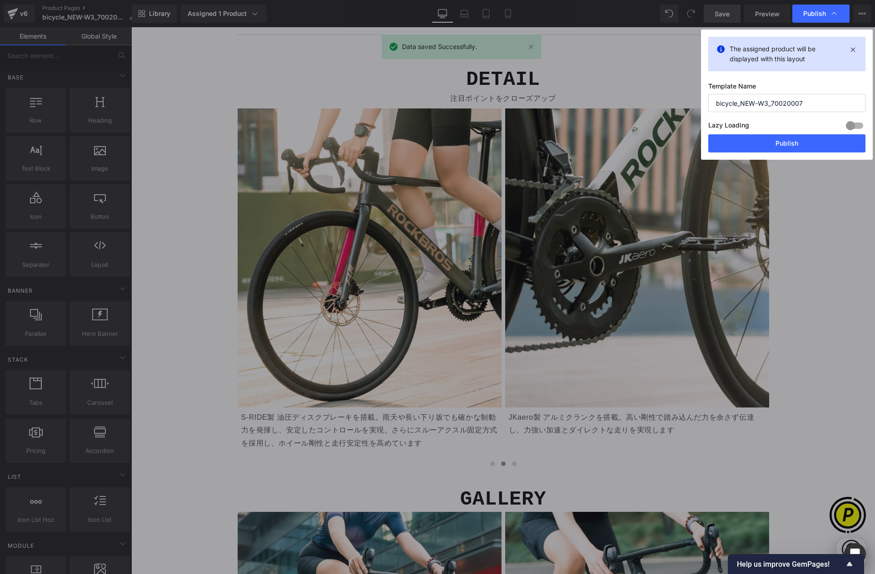
scroll to position [0, 531]
click at [796, 140] on button "Publish" at bounding box center [786, 143] width 157 height 18
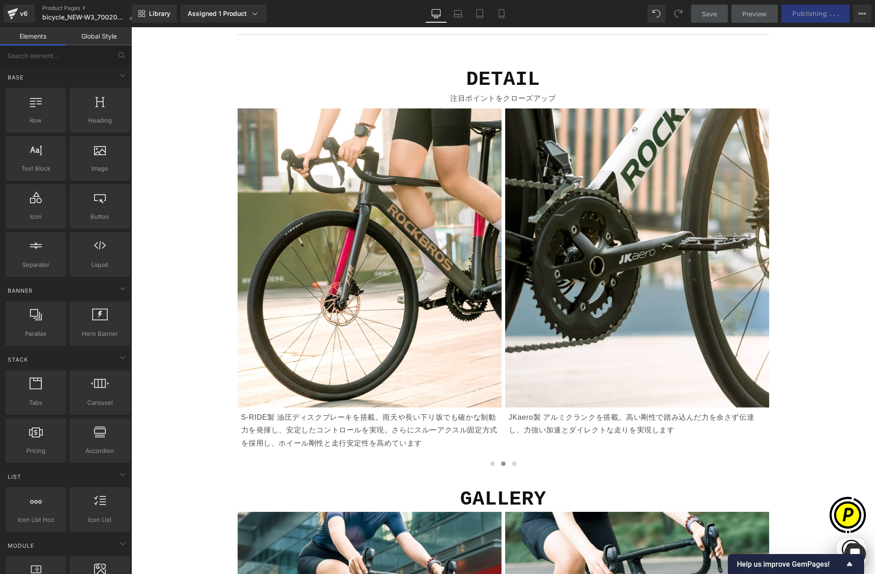
scroll to position [0, 177]
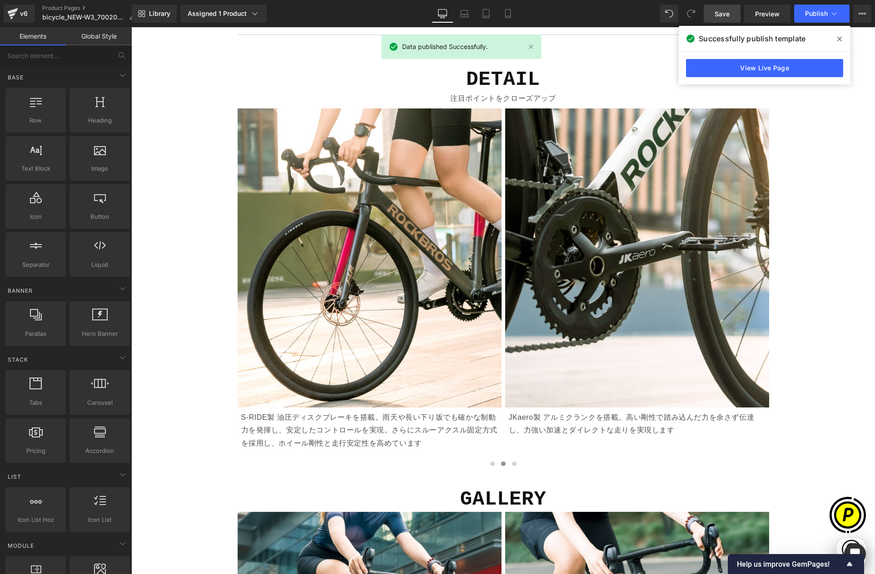
drag, startPoint x: 840, startPoint y: 39, endPoint x: 709, endPoint y: 12, distance: 134.0
click at [840, 39] on icon at bounding box center [839, 38] width 5 height 7
click at [54, 5] on link "Product Pages" at bounding box center [92, 8] width 100 height 7
